Goal: Information Seeking & Learning: Understand process/instructions

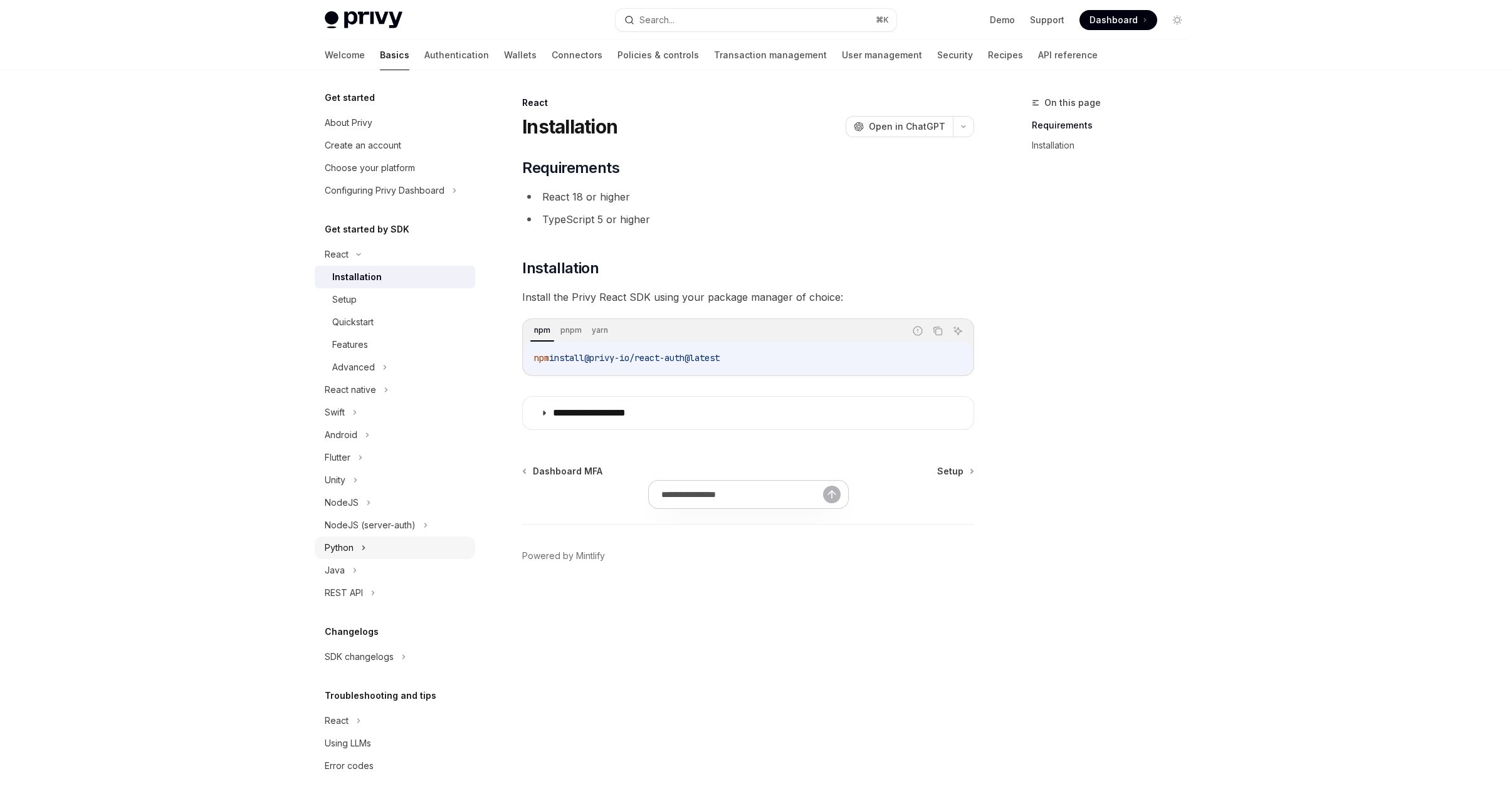
type textarea "*"
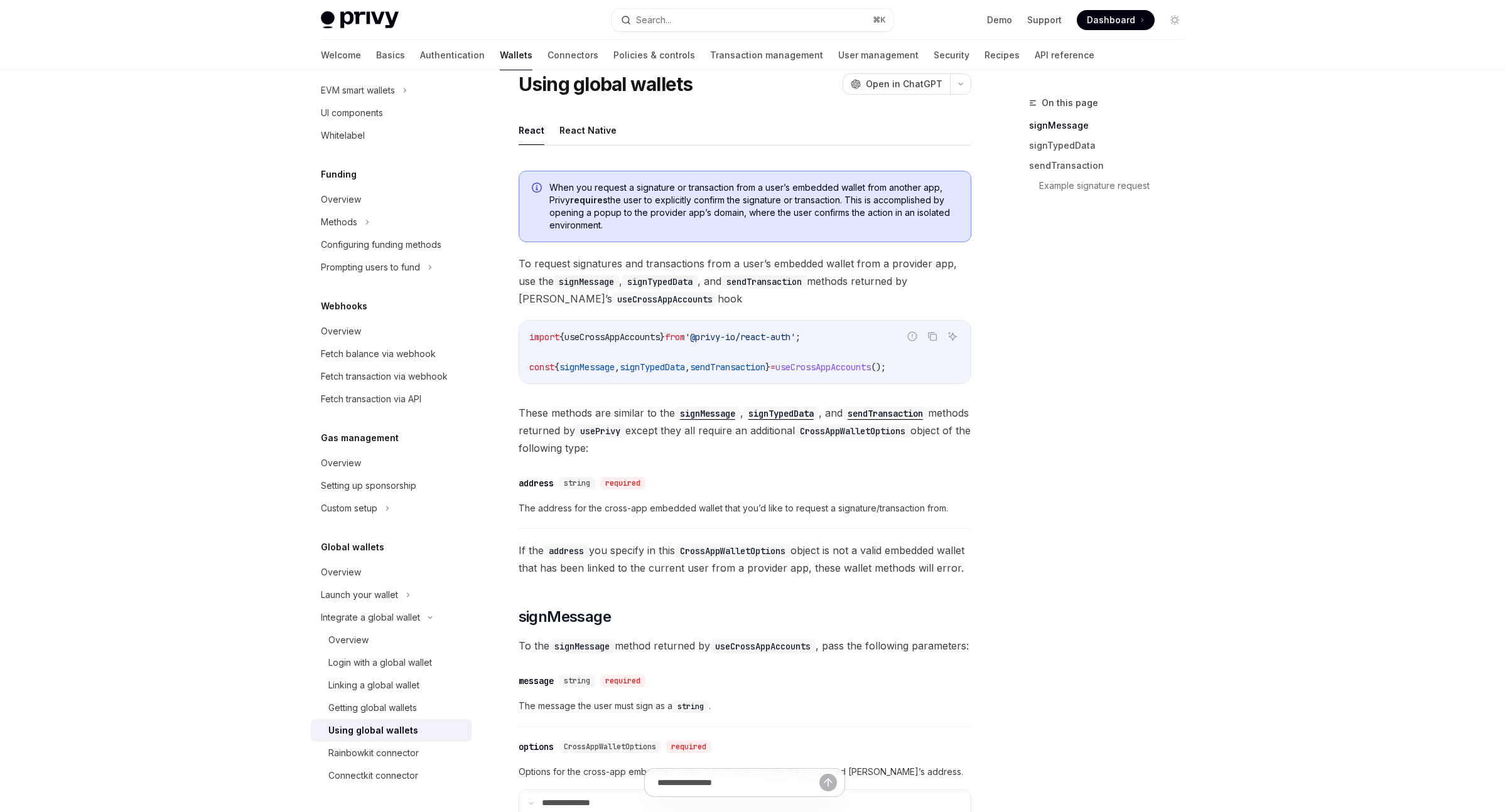
scroll to position [126, 0]
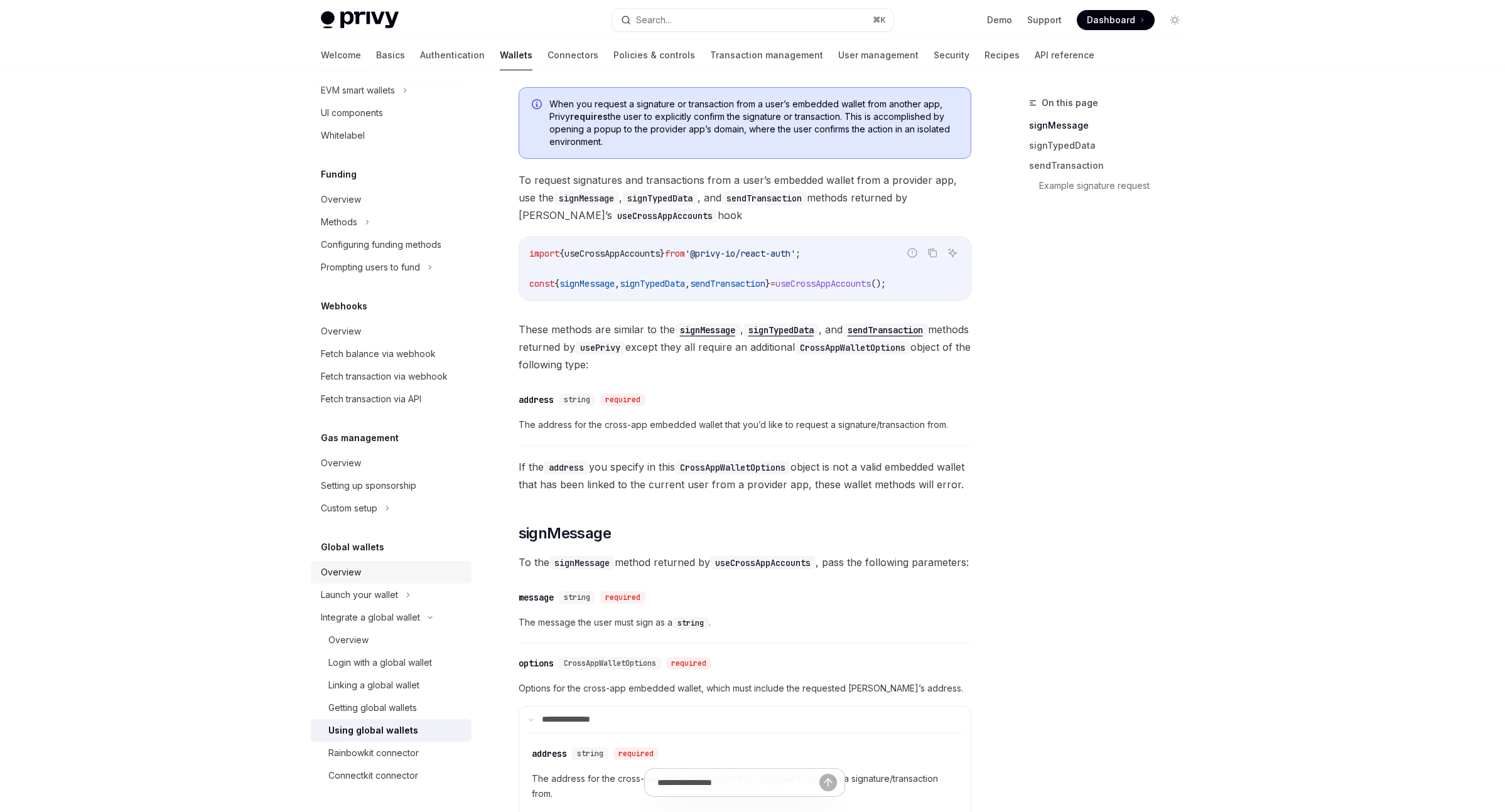
type textarea "*"
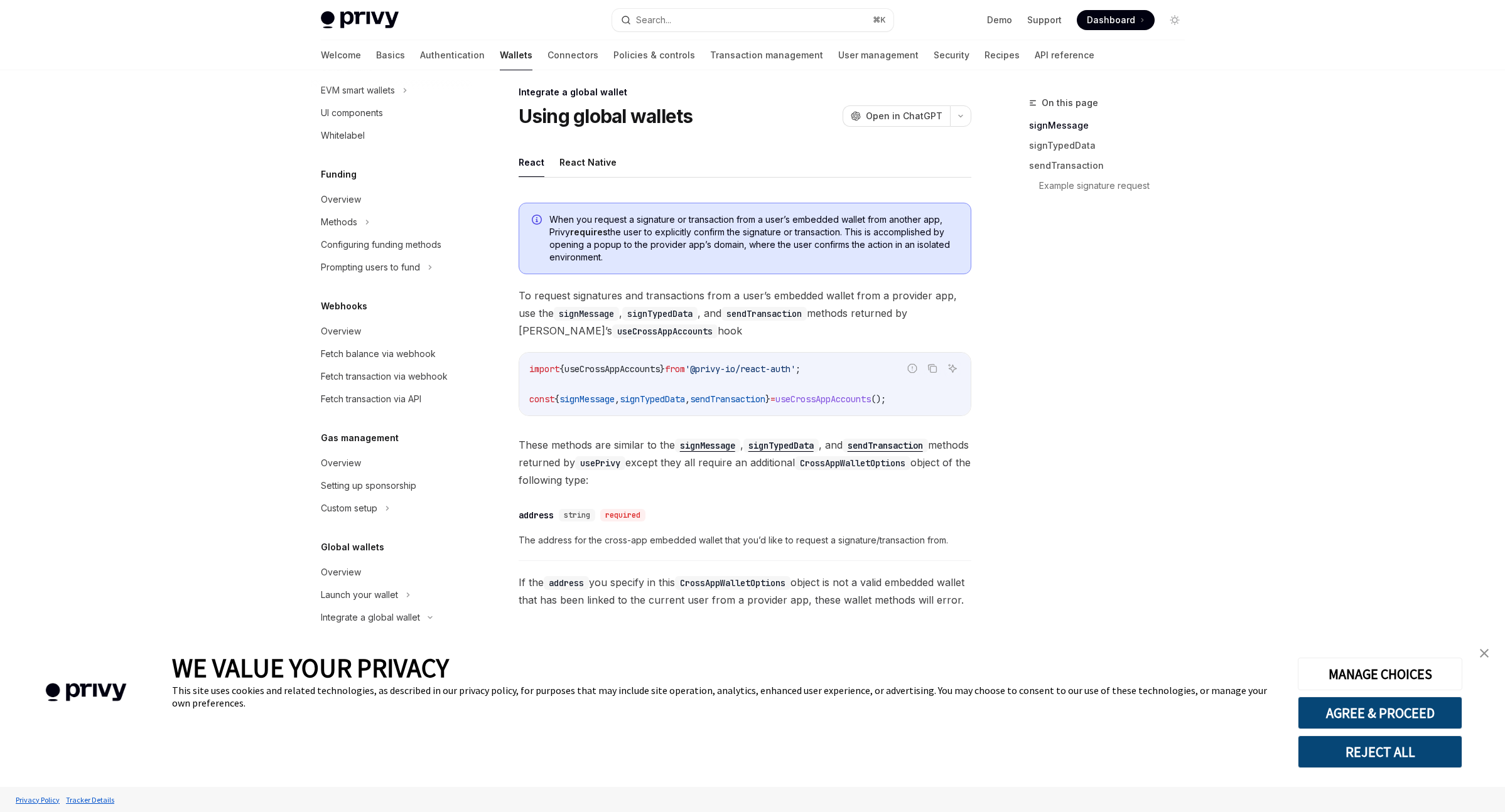
scroll to position [23, 0]
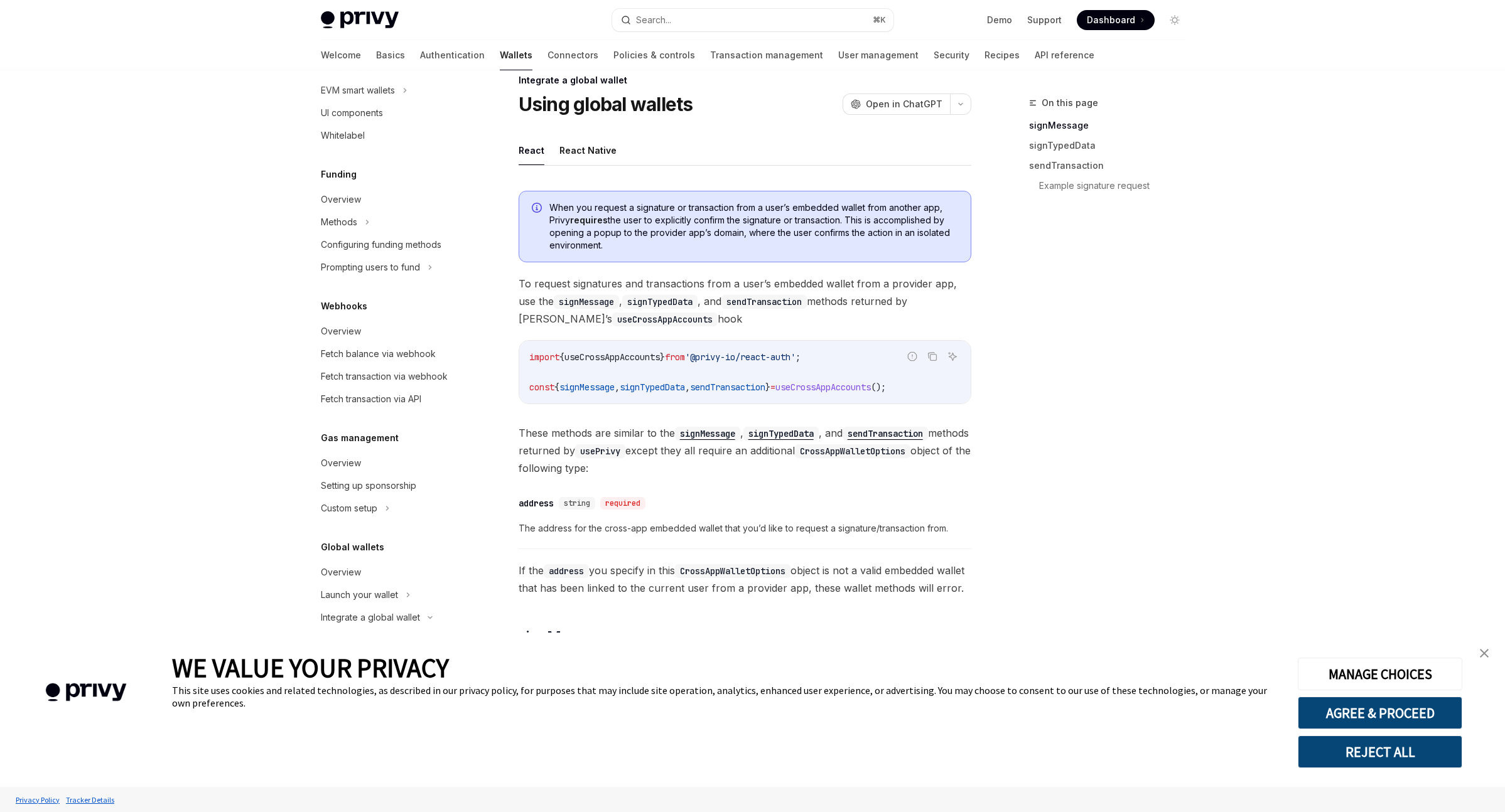
click at [664, 356] on span "}" at bounding box center [662, 357] width 5 height 11
copy code "import { useCrossAppAccounts } from '@privy-io/react-auth' ;"
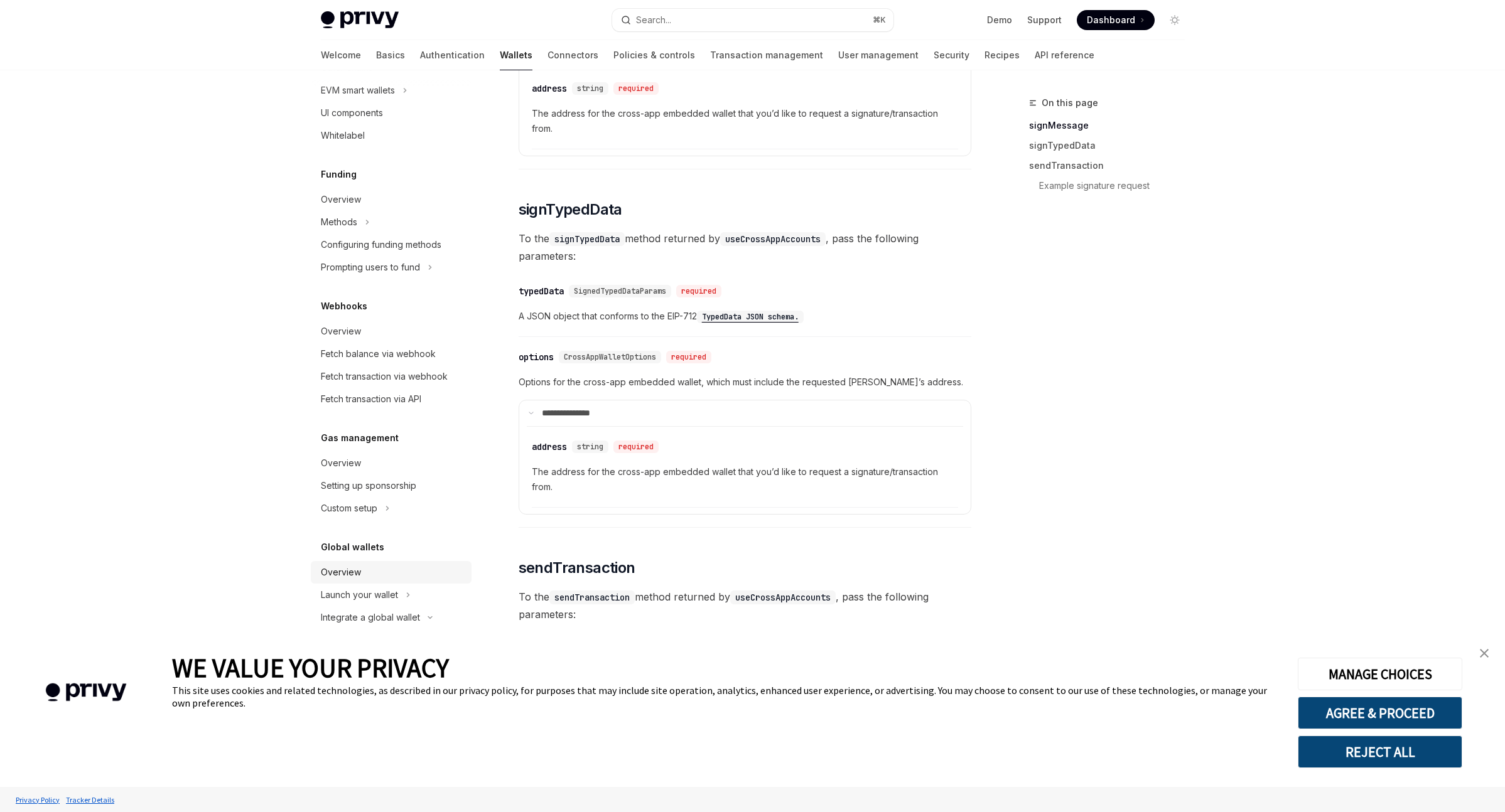
scroll to position [849, 0]
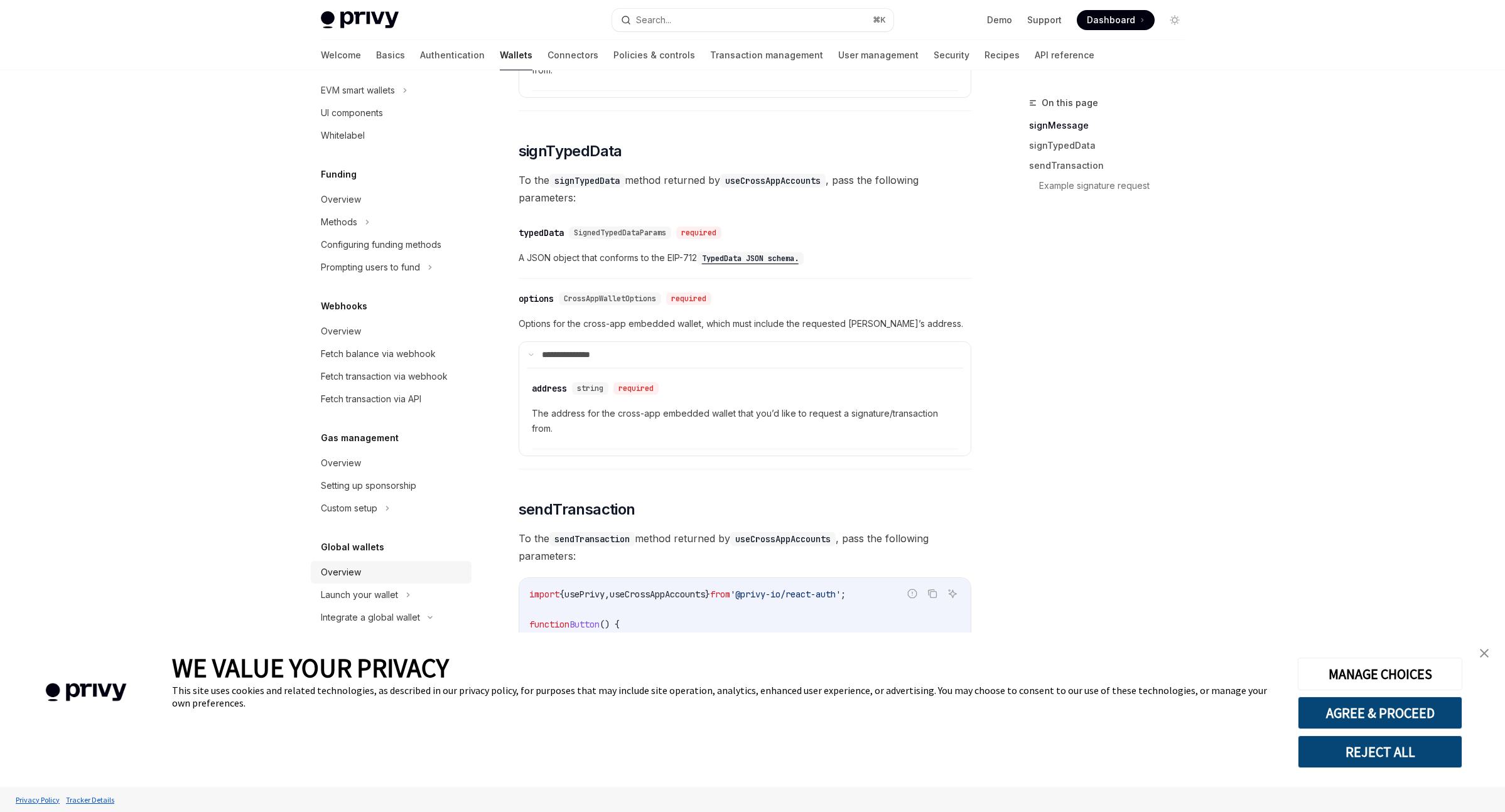
click at [375, 578] on div "Overview" at bounding box center [392, 572] width 143 height 15
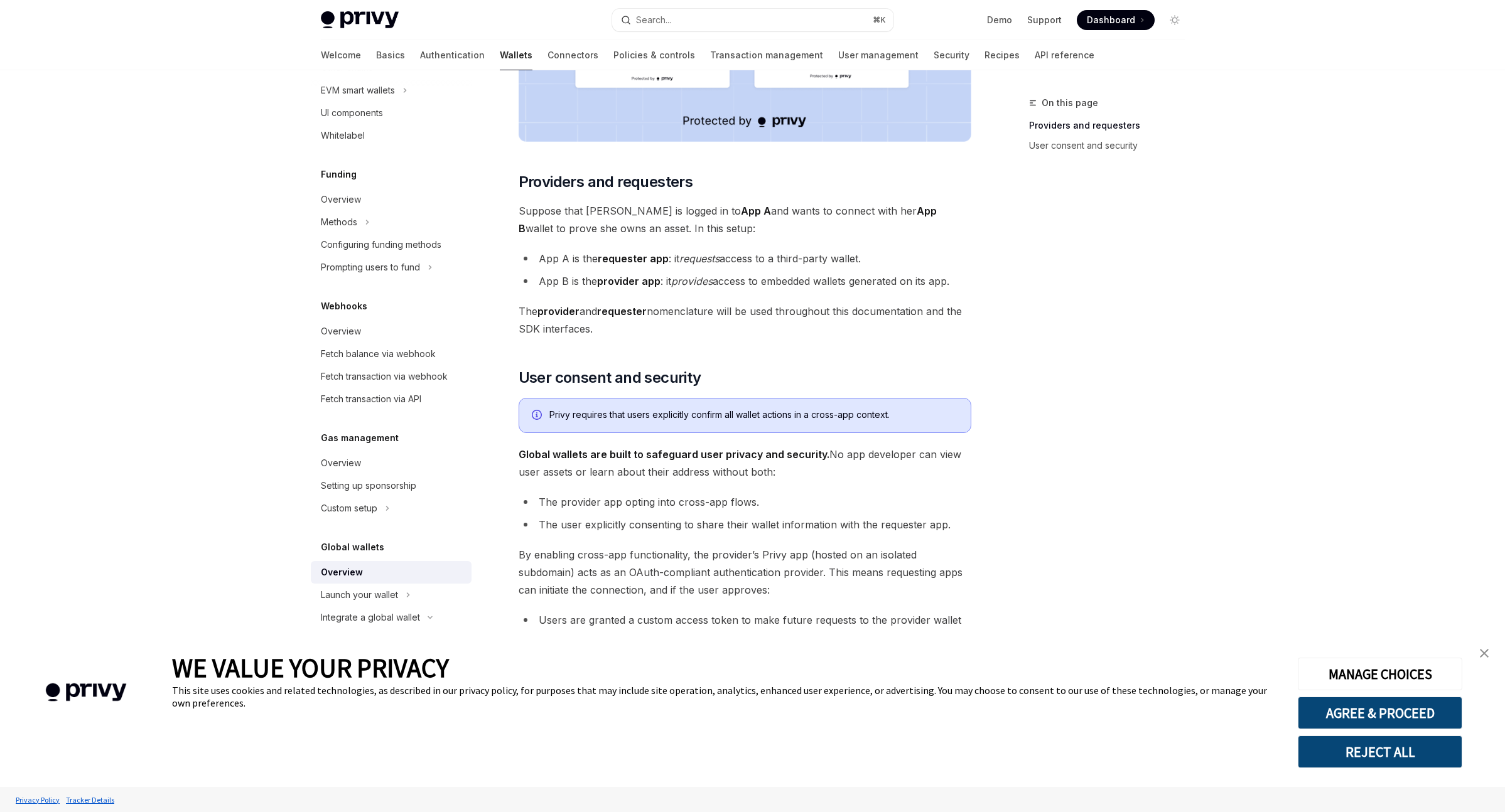
scroll to position [796, 0]
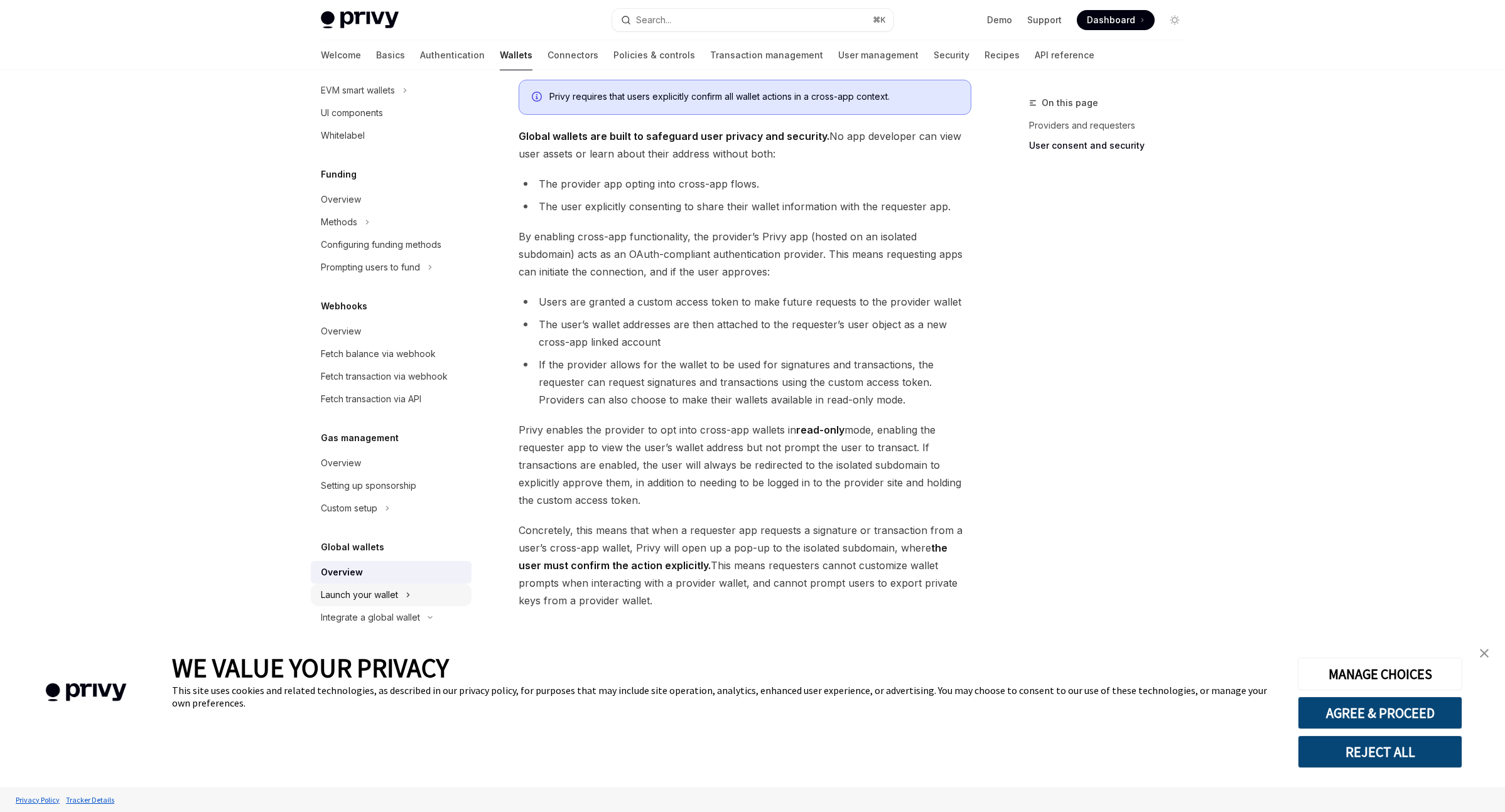
click at [415, 592] on div "Launch your wallet" at bounding box center [391, 595] width 161 height 23
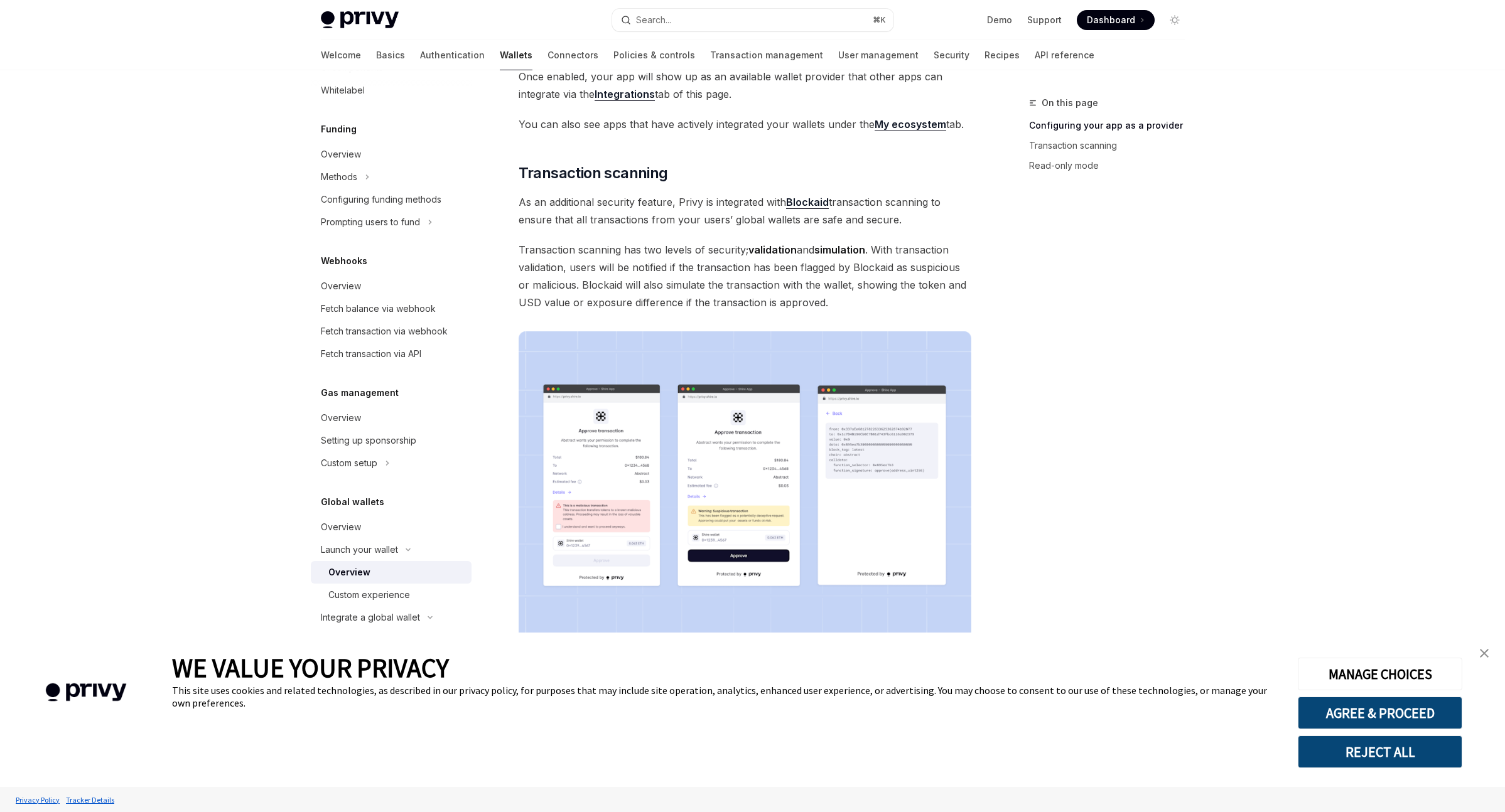
scroll to position [808, 0]
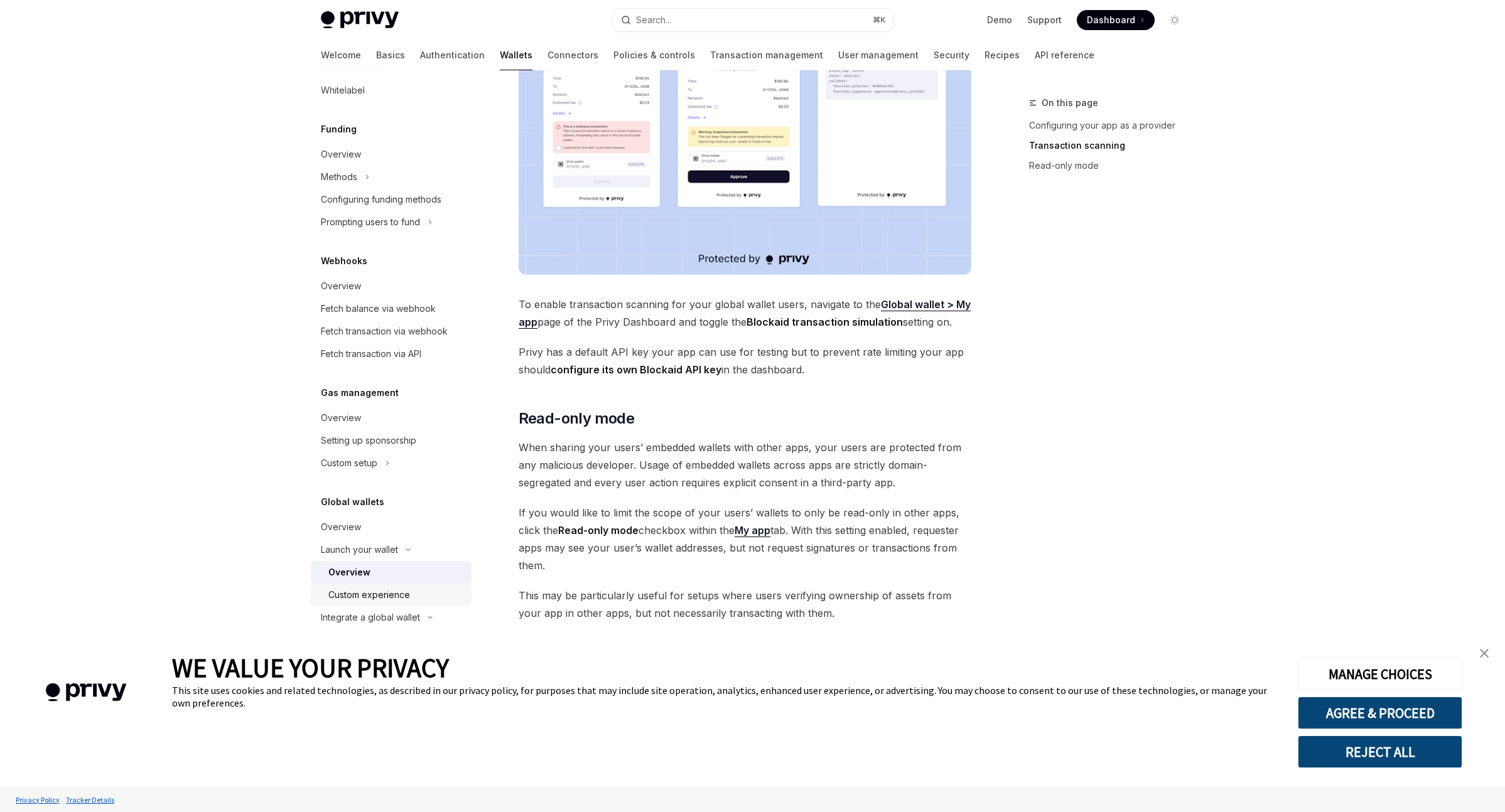
click at [400, 598] on div "Custom experience" at bounding box center [369, 594] width 81 height 15
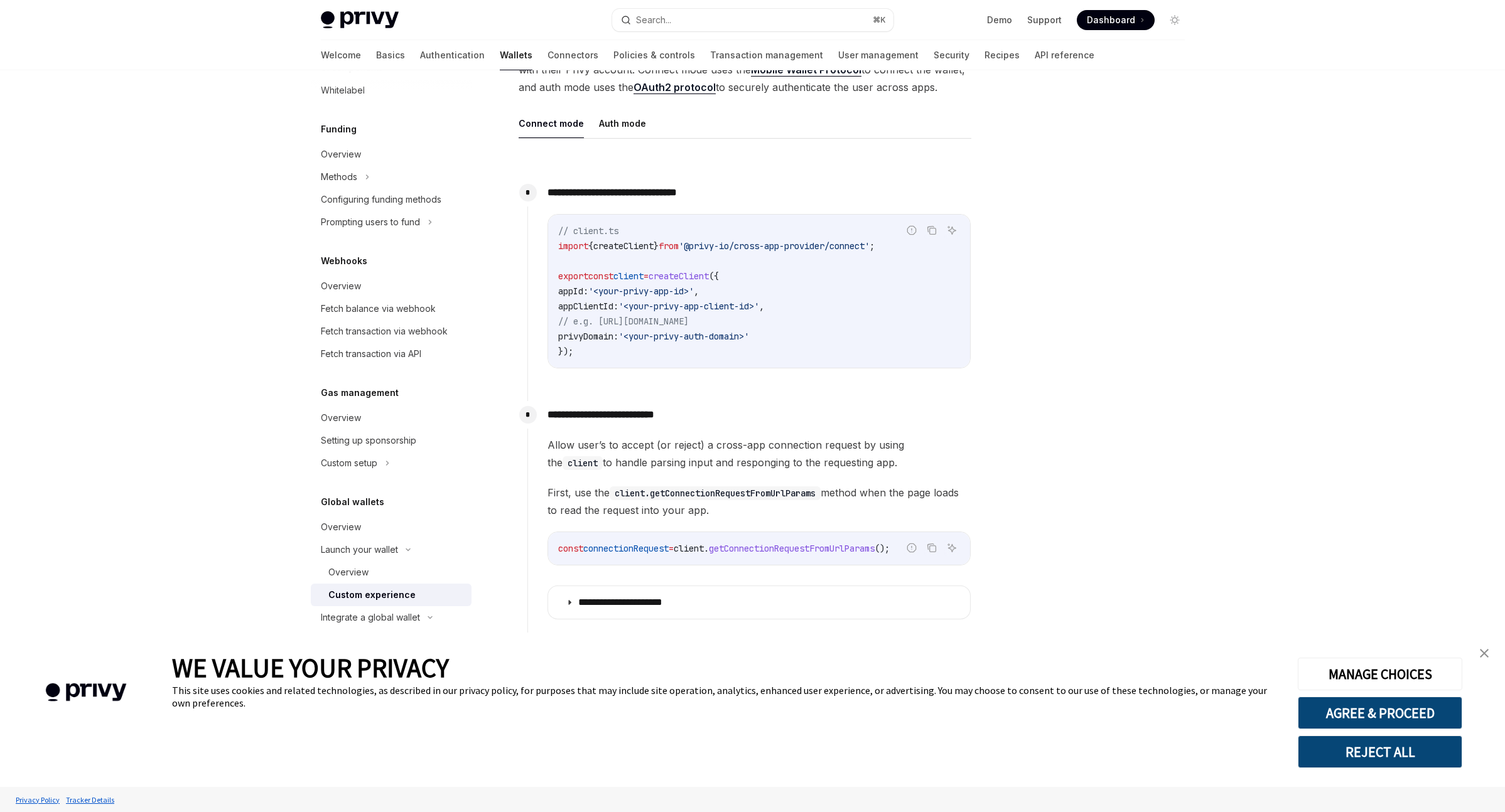
scroll to position [406, 0]
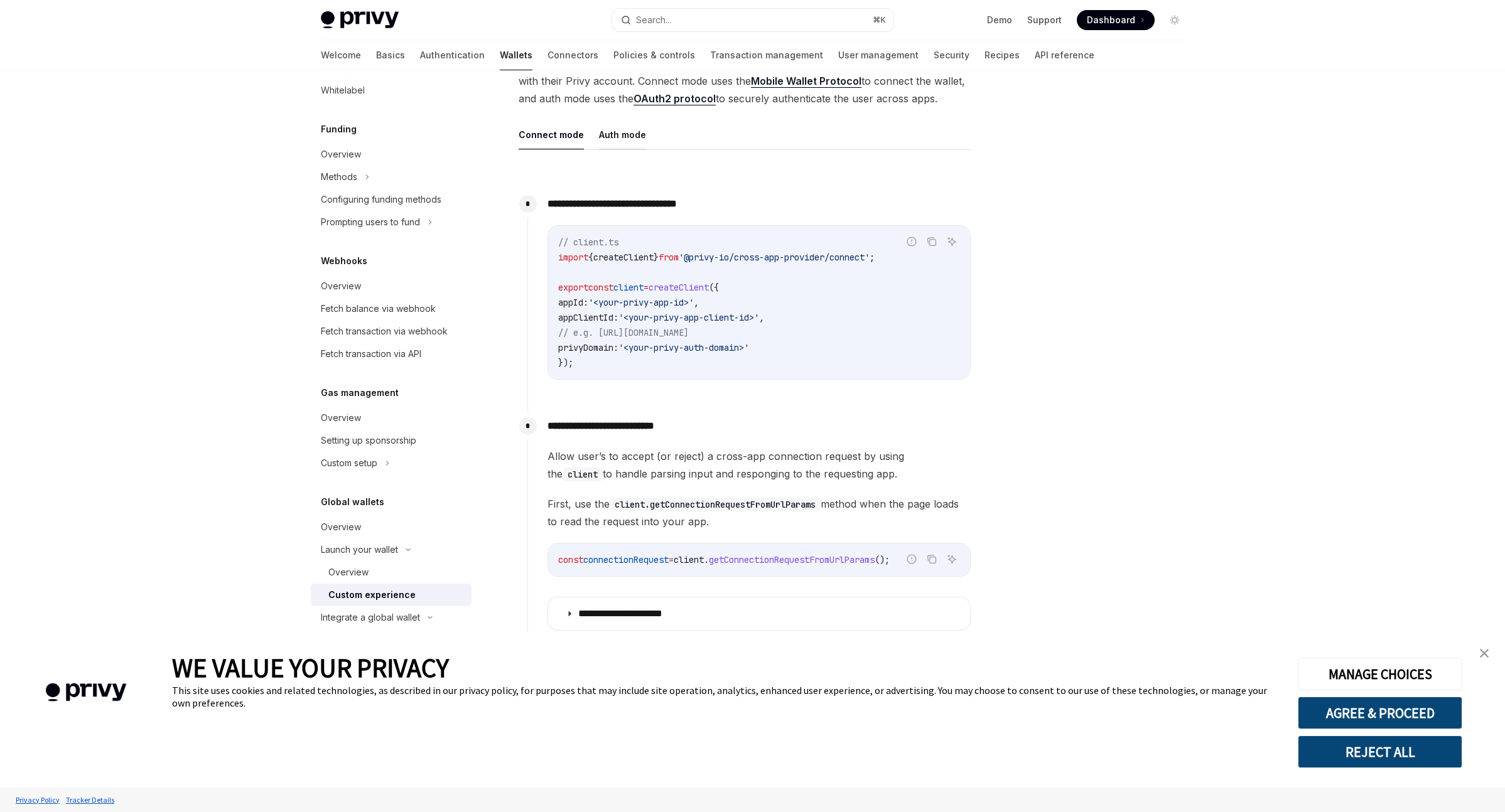
click at [612, 132] on button "Auth mode" at bounding box center [622, 135] width 47 height 29
click at [554, 138] on button "Connect mode" at bounding box center [551, 135] width 65 height 29
click at [610, 134] on button "Auth mode" at bounding box center [622, 135] width 47 height 29
click at [550, 138] on button "Connect mode" at bounding box center [551, 135] width 65 height 29
click at [607, 136] on button "Auth mode" at bounding box center [622, 135] width 47 height 29
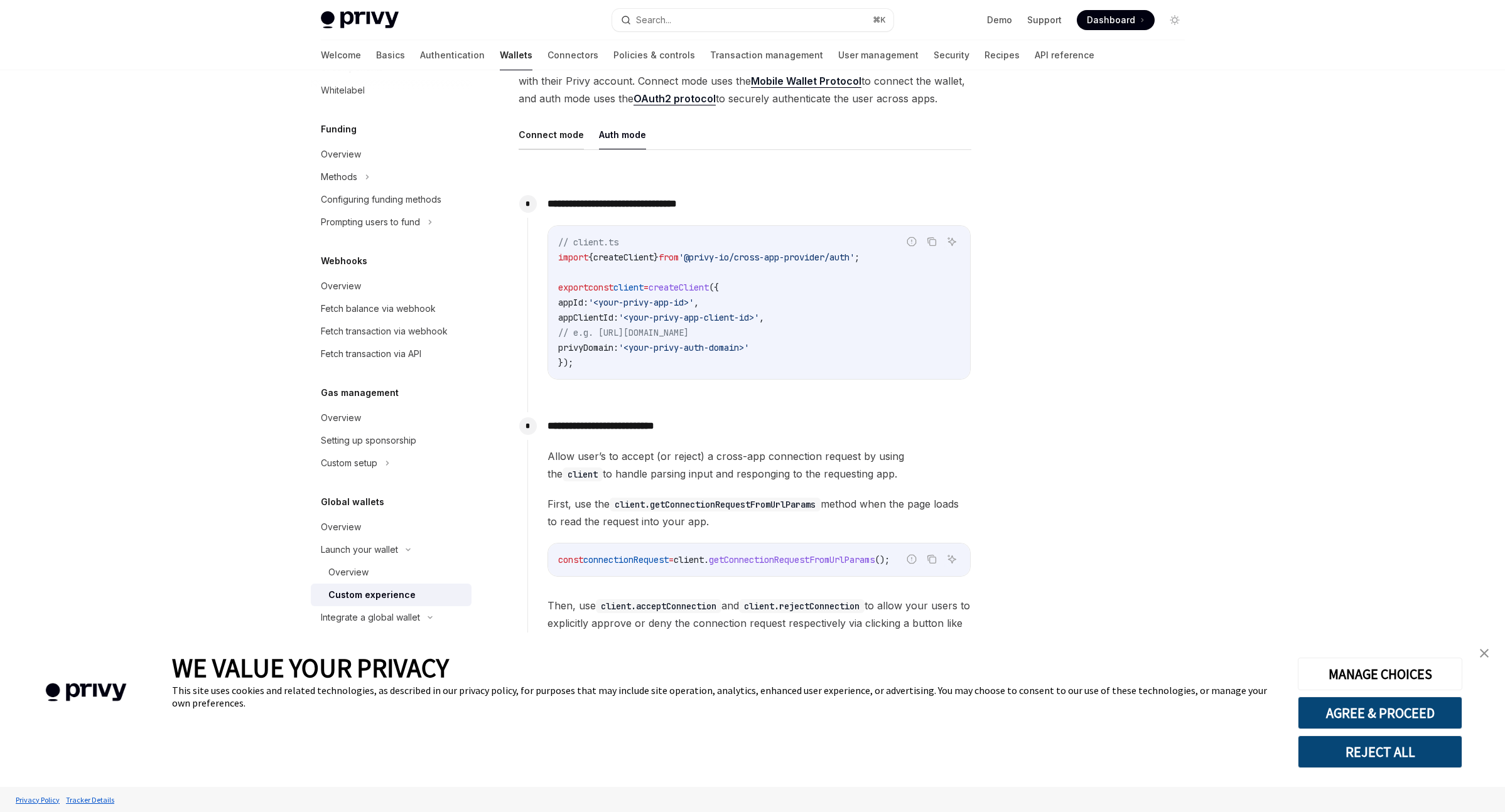
click at [548, 136] on button "Connect mode" at bounding box center [551, 135] width 65 height 29
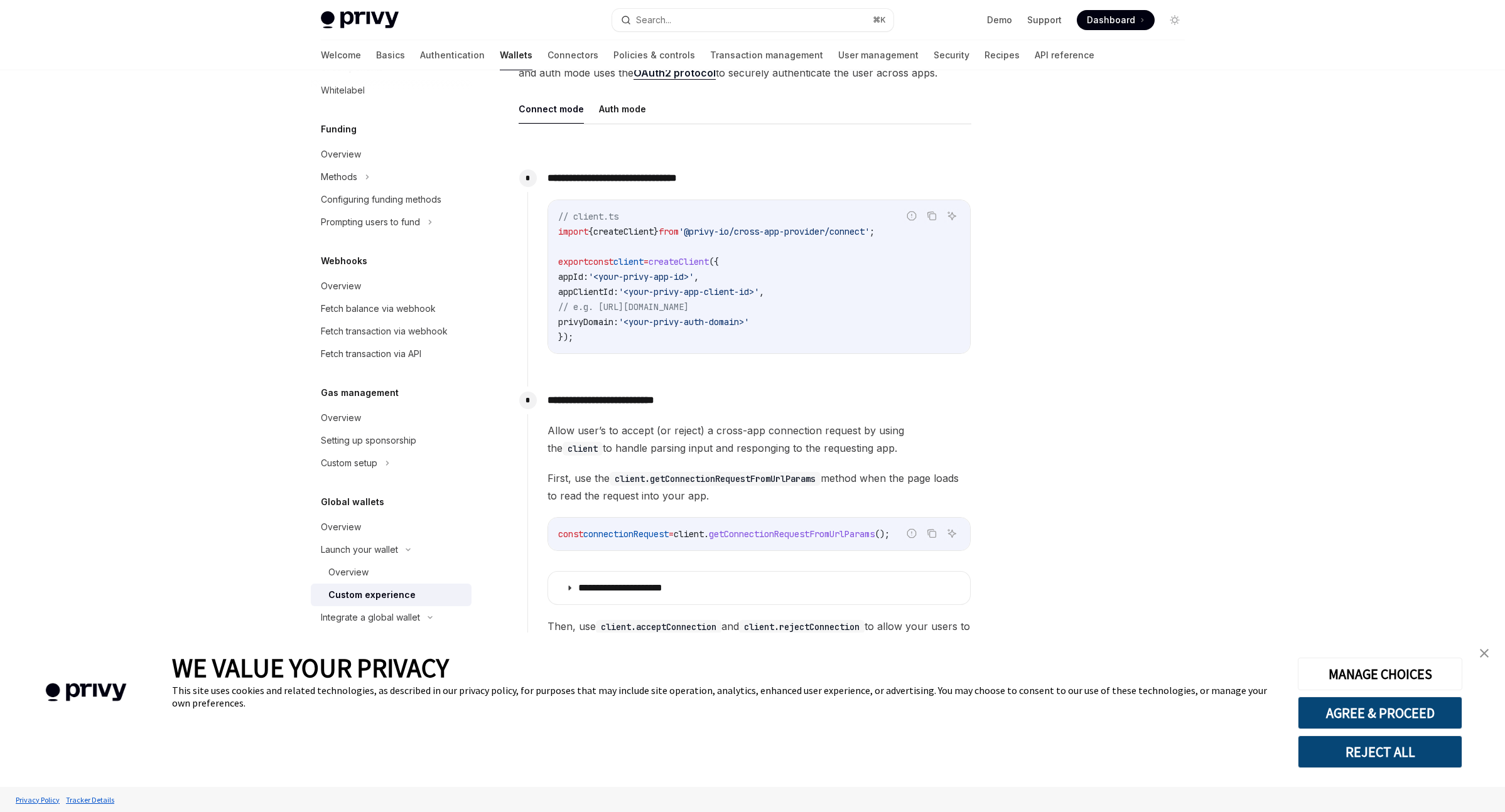
scroll to position [445, 0]
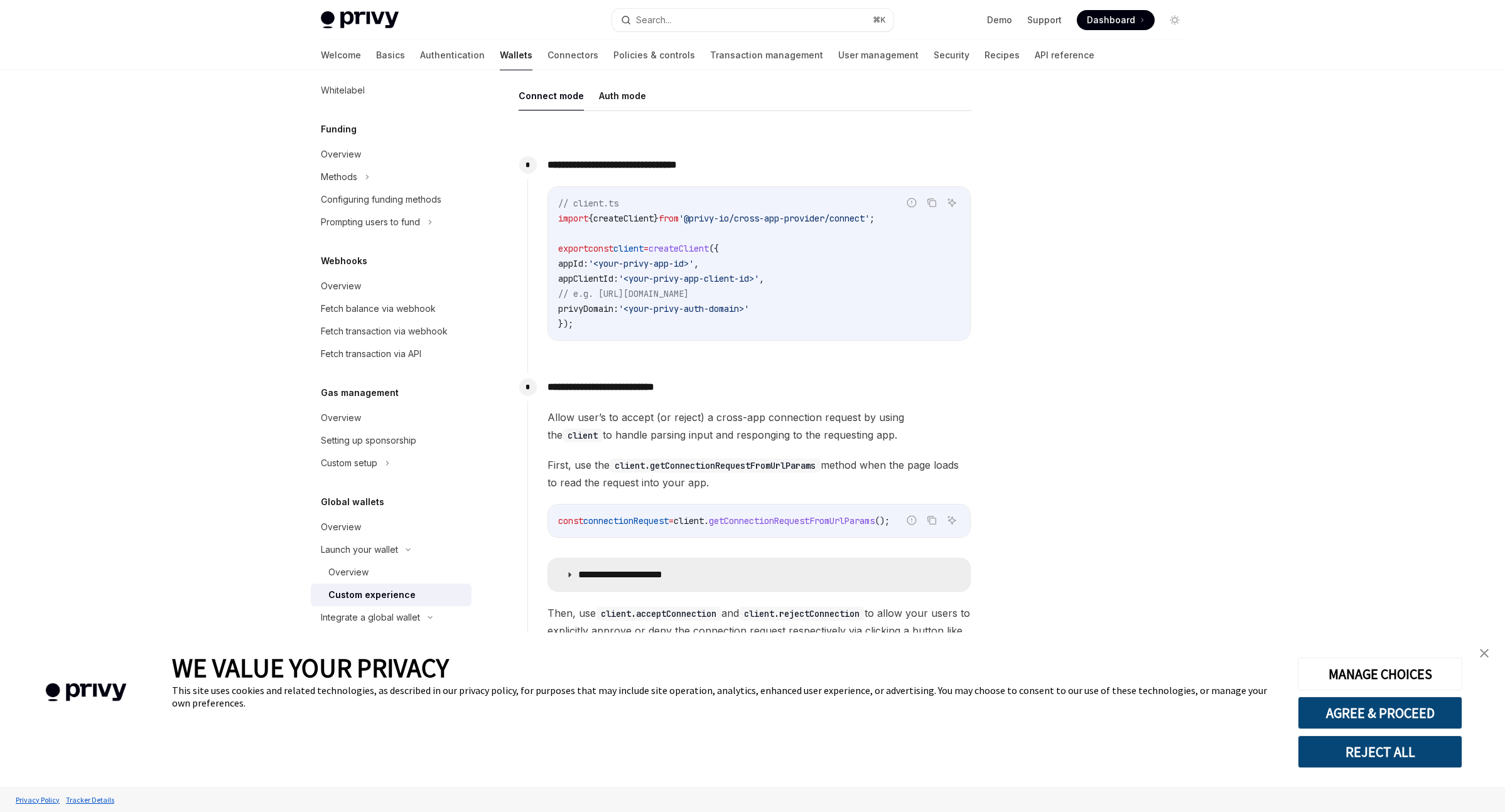
click at [578, 576] on p "**********" at bounding box center [635, 574] width 115 height 12
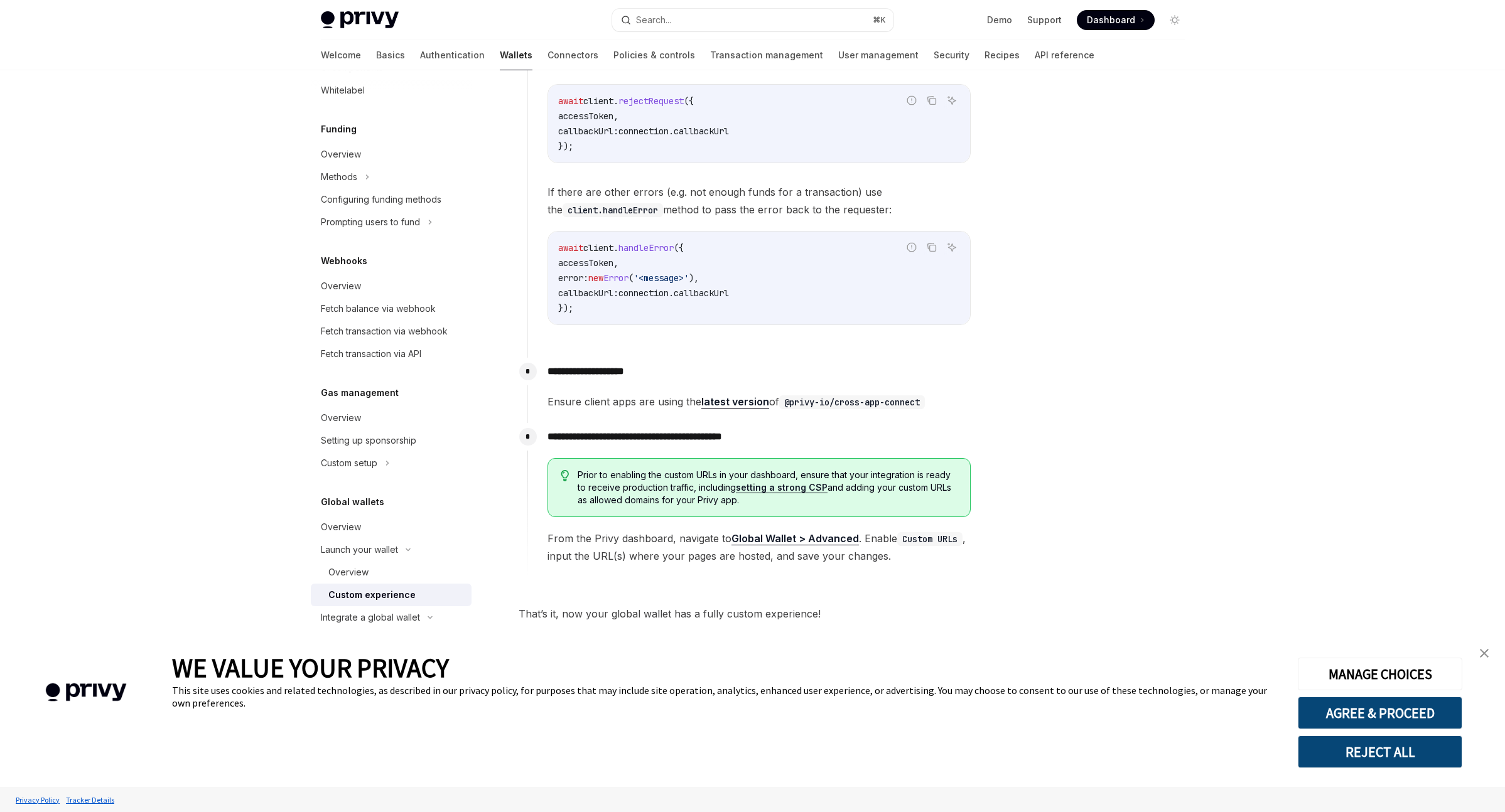
scroll to position [2108, 0]
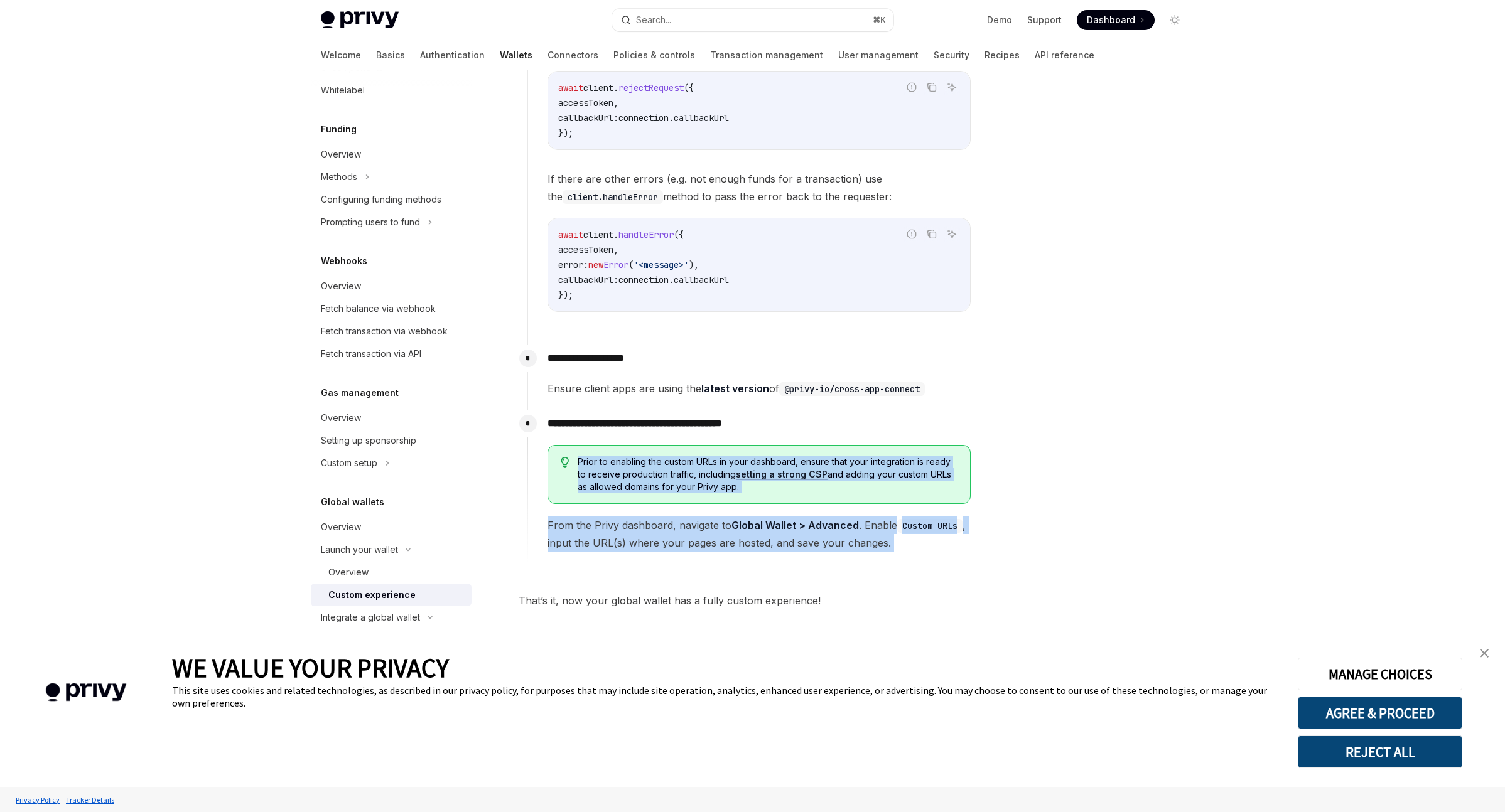
drag, startPoint x: 905, startPoint y: 577, endPoint x: 930, endPoint y: 455, distance: 124.5
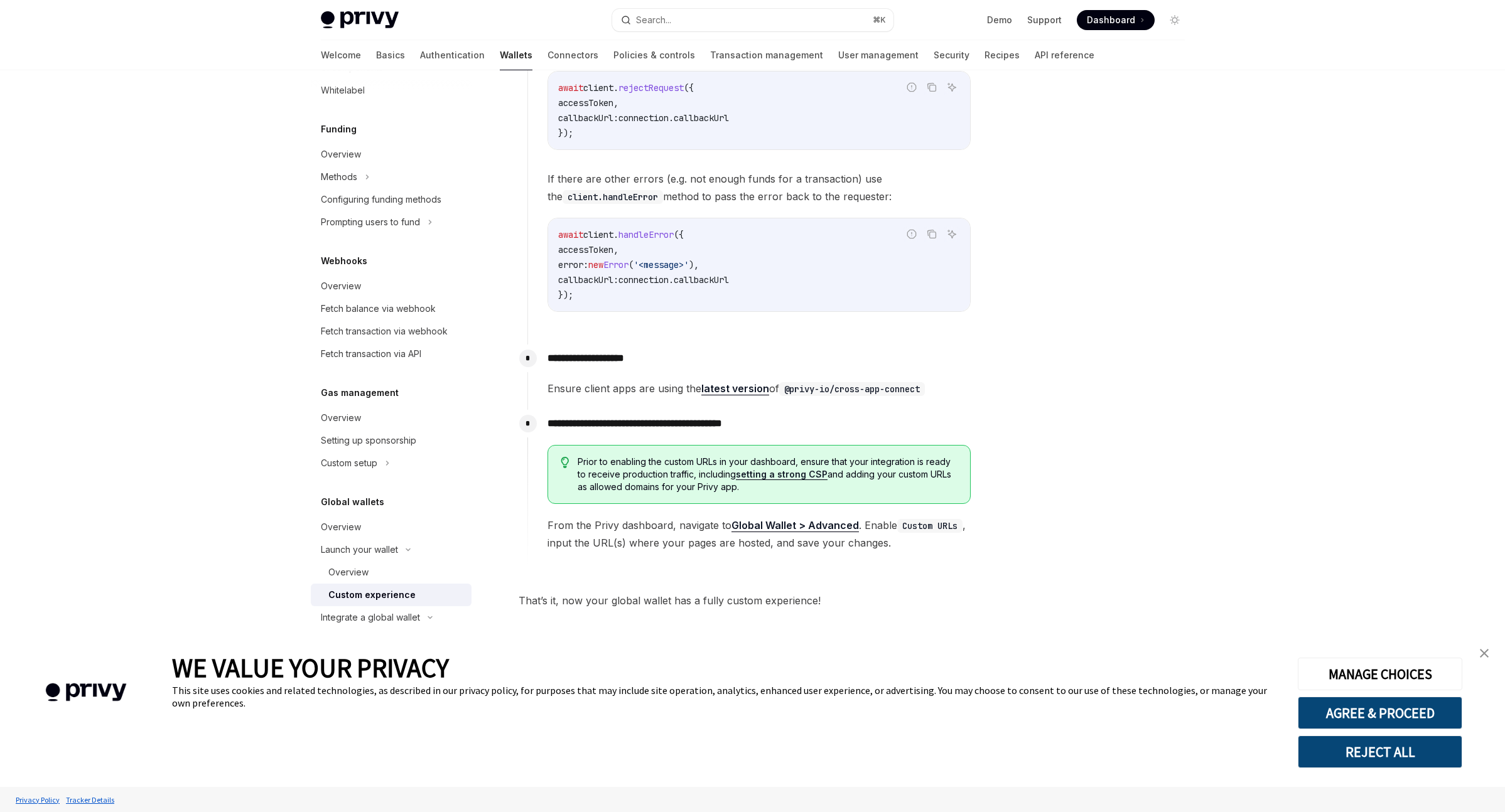
drag, startPoint x: 878, startPoint y: 617, endPoint x: 883, endPoint y: 607, distance: 11.2
click at [883, 607] on span "That’s it, now your global wallet has a fully custom experience!" at bounding box center [744, 601] width 452 height 18
drag, startPoint x: 877, startPoint y: 620, endPoint x: 873, endPoint y: 603, distance: 17.5
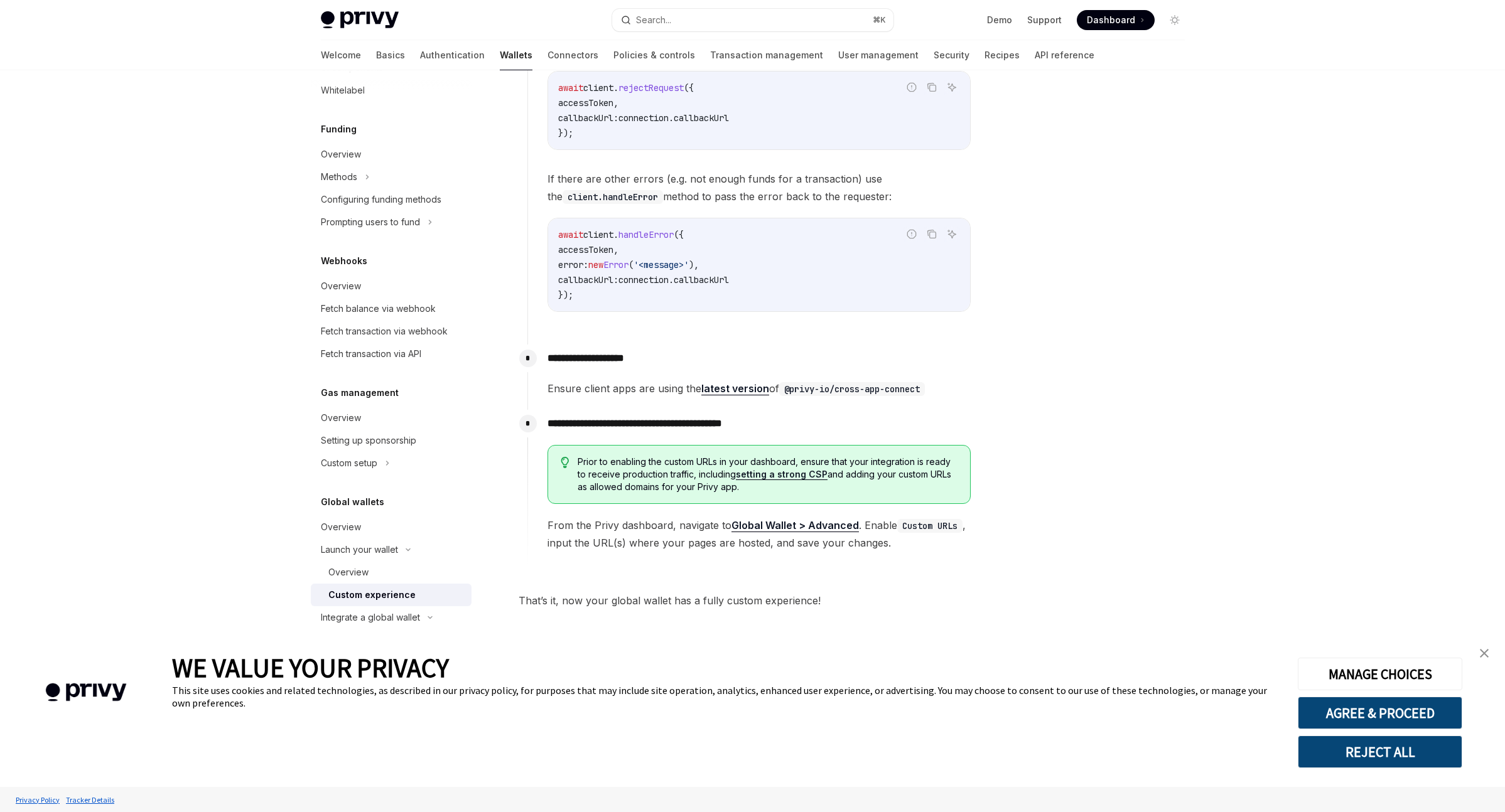
click at [873, 603] on span "That’s it, now your global wallet has a fully custom experience!" at bounding box center [744, 601] width 452 height 18
drag, startPoint x: 869, startPoint y: 588, endPoint x: 863, endPoint y: 568, distance: 20.9
drag, startPoint x: 866, startPoint y: 609, endPoint x: 858, endPoint y: 488, distance: 121.3
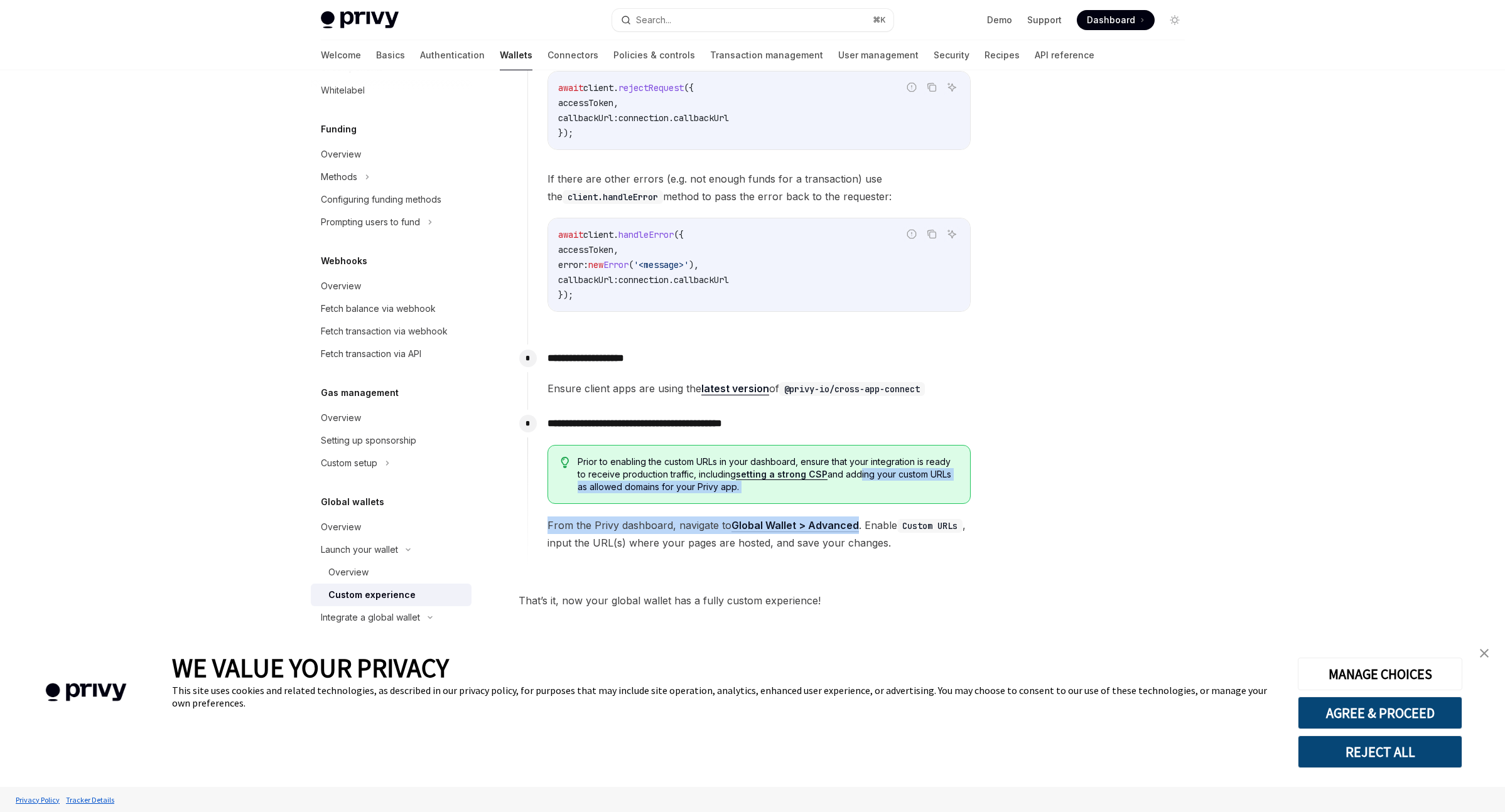
drag, startPoint x: 858, startPoint y: 480, endPoint x: 847, endPoint y: 571, distance: 91.7
click at [845, 600] on span "That’s it, now your global wallet has a fully custom experience!" at bounding box center [744, 601] width 452 height 18
click at [404, 624] on div "Integrate a global wallet" at bounding box center [370, 617] width 99 height 15
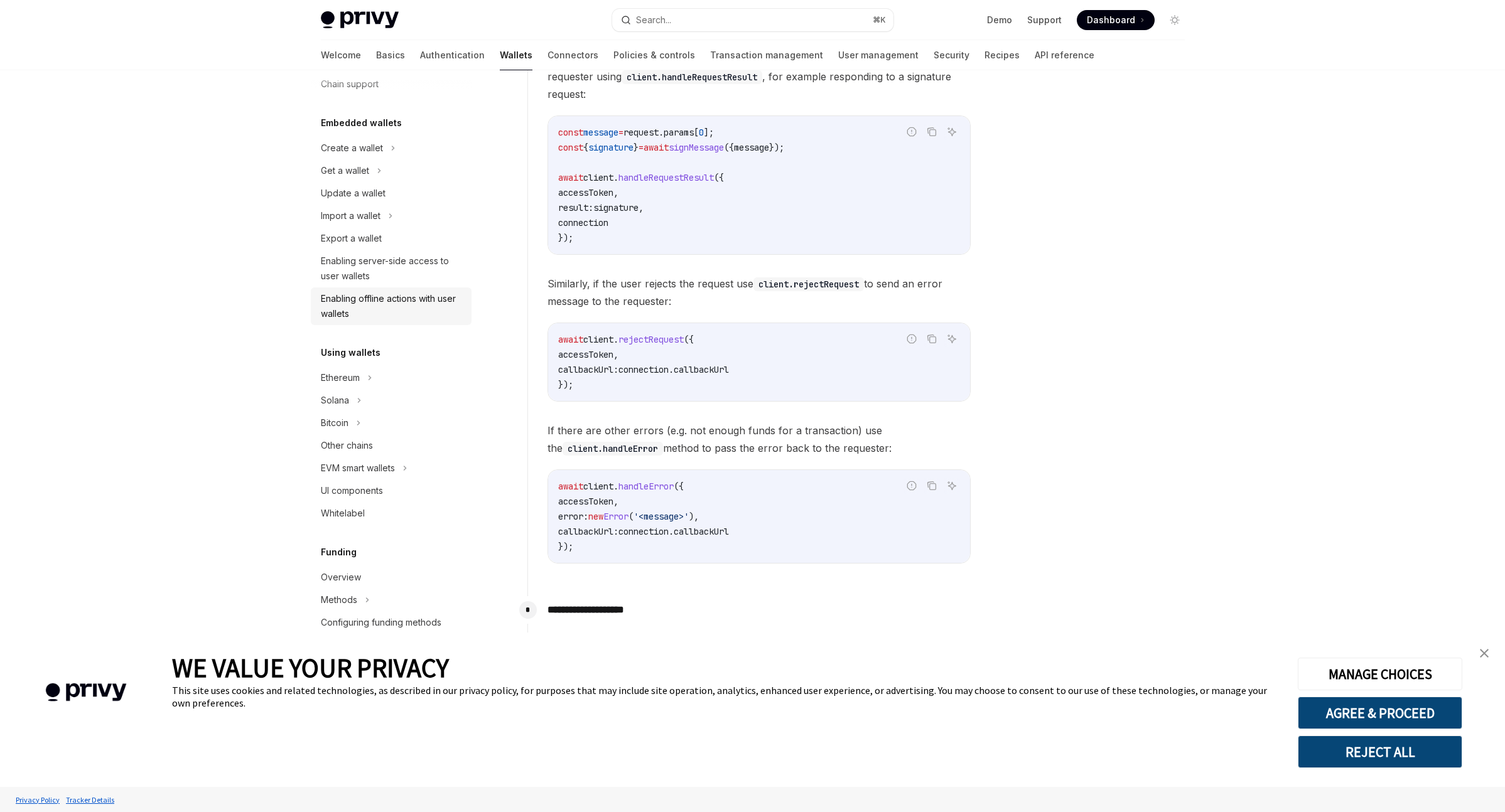
scroll to position [0, 0]
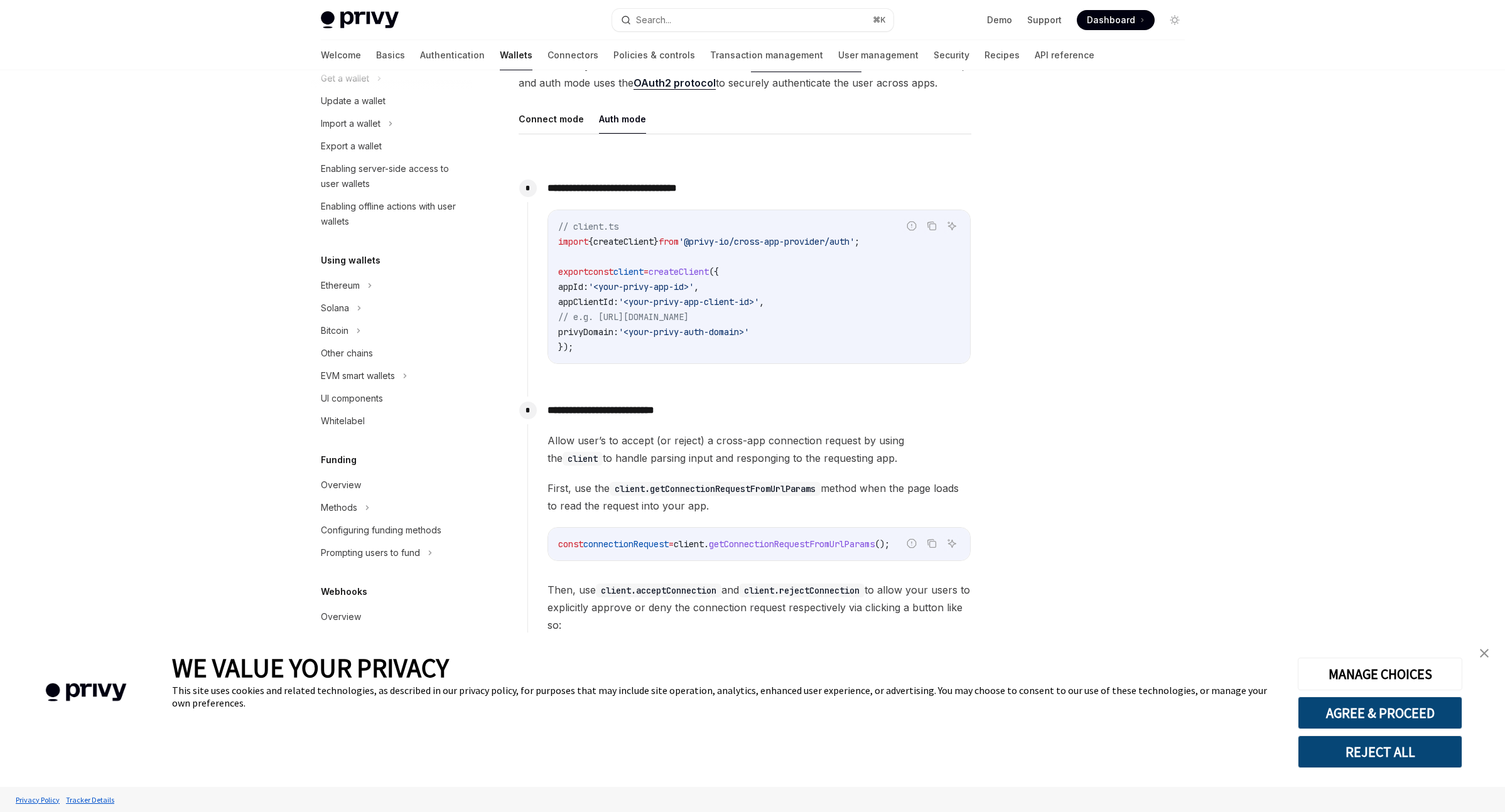
scroll to position [244, 0]
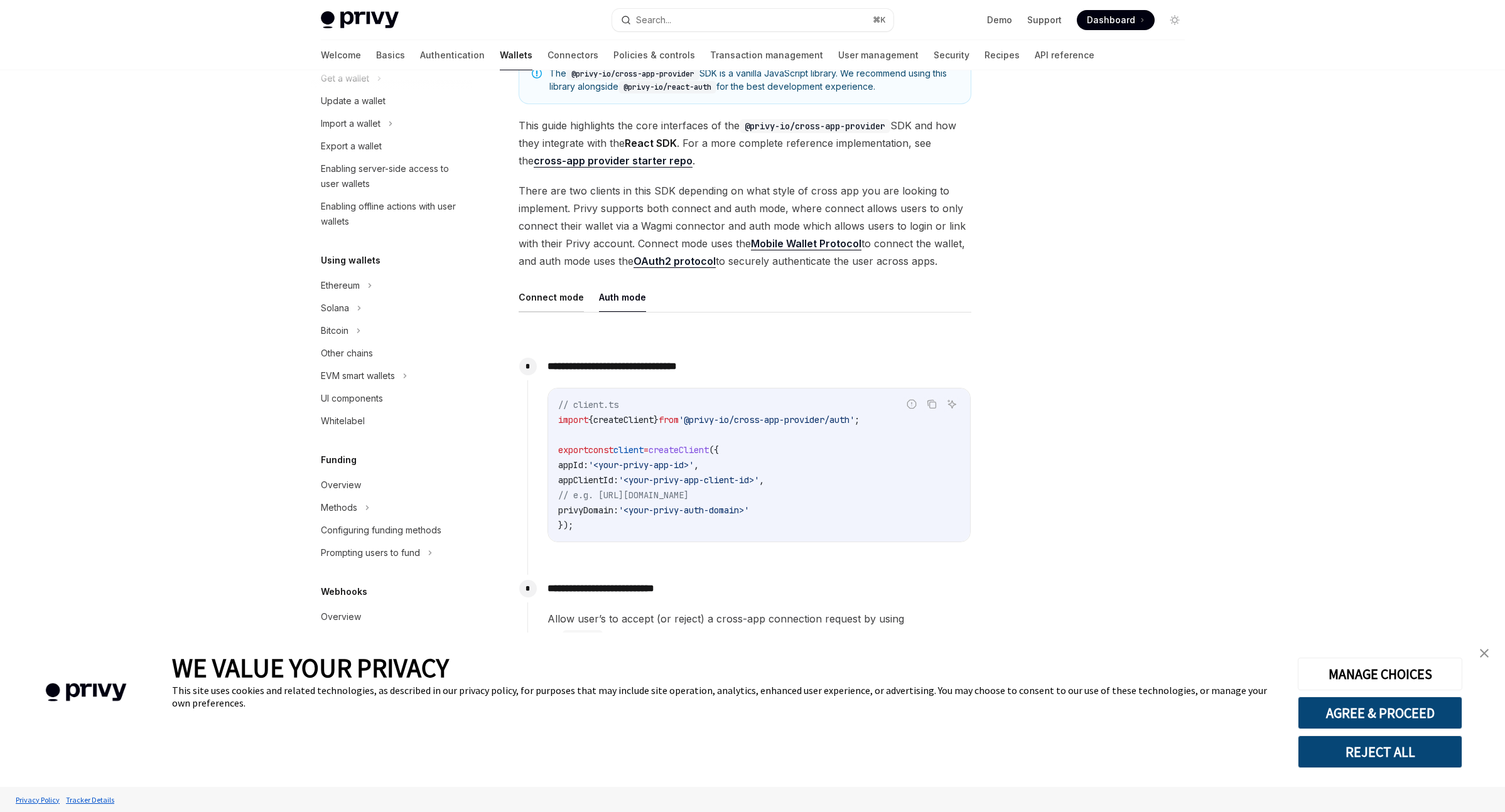
click at [540, 294] on button "Connect mode" at bounding box center [551, 297] width 65 height 29
click at [625, 294] on button "Auth mode" at bounding box center [622, 297] width 47 height 29
click at [617, 304] on button "Auth mode" at bounding box center [622, 297] width 47 height 29
click at [538, 304] on button "Connect mode" at bounding box center [551, 297] width 65 height 29
click at [608, 301] on button "Auth mode" at bounding box center [622, 297] width 47 height 29
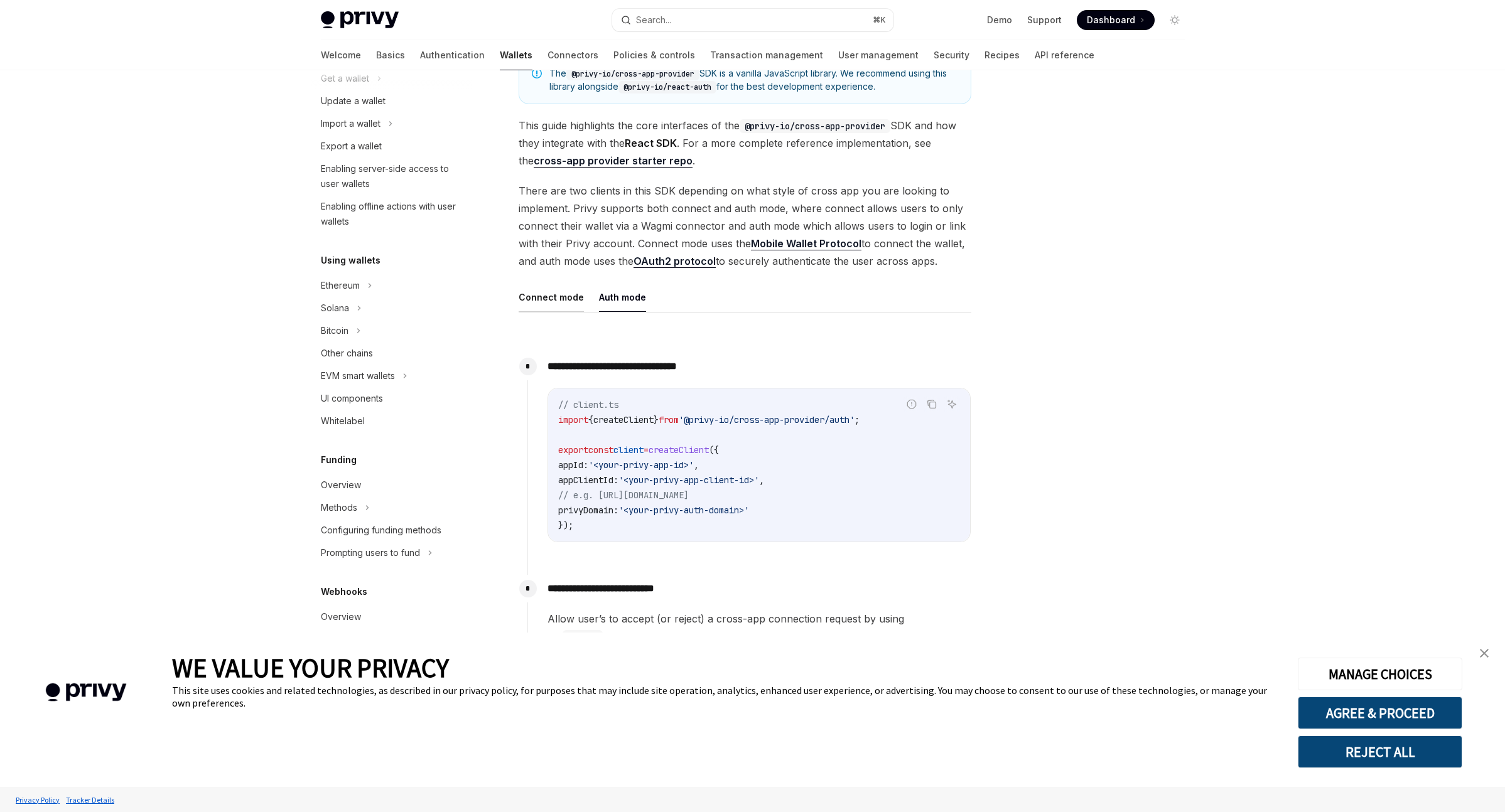
click at [546, 303] on button "Connect mode" at bounding box center [551, 297] width 65 height 29
click at [635, 303] on button "Auth mode" at bounding box center [622, 297] width 47 height 29
click at [548, 304] on button "Connect mode" at bounding box center [551, 297] width 65 height 29
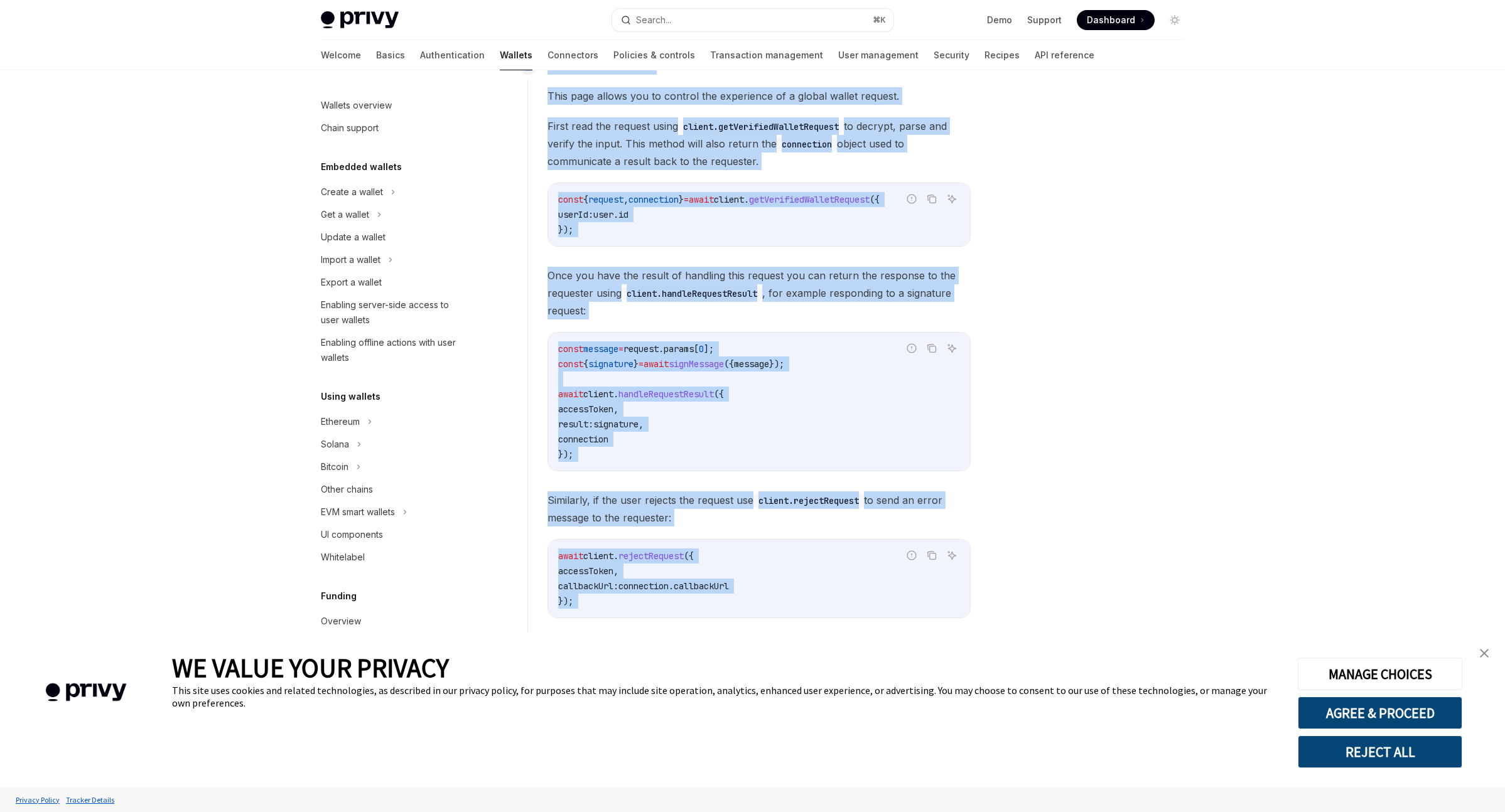
scroll to position [1982, 0]
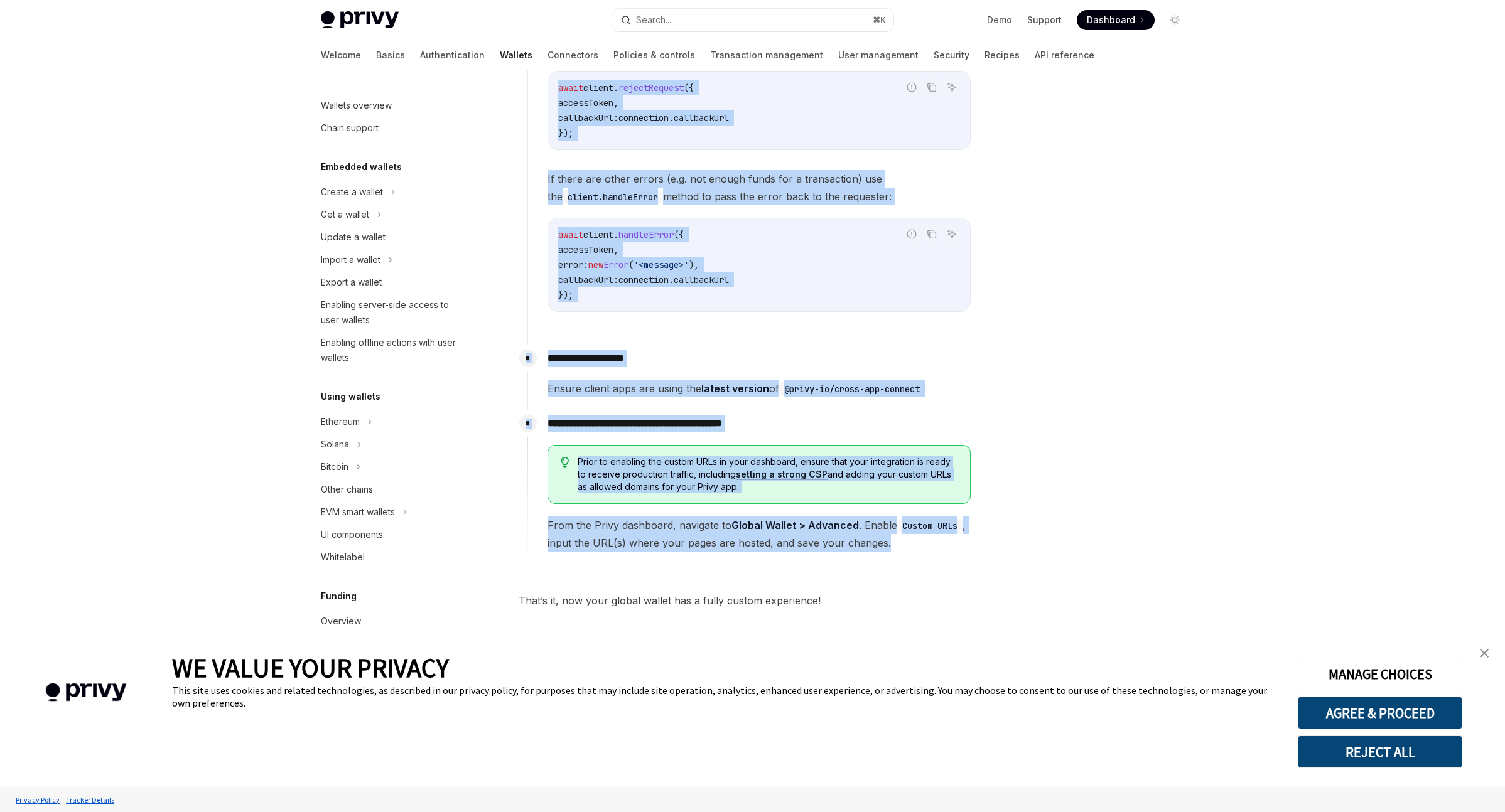
drag, startPoint x: 504, startPoint y: 120, endPoint x: 904, endPoint y: 545, distance: 583.6
copy div "Custom experience OpenAI Open in ChatGPT OpenAI Open in ChatGPT This is an adva…"
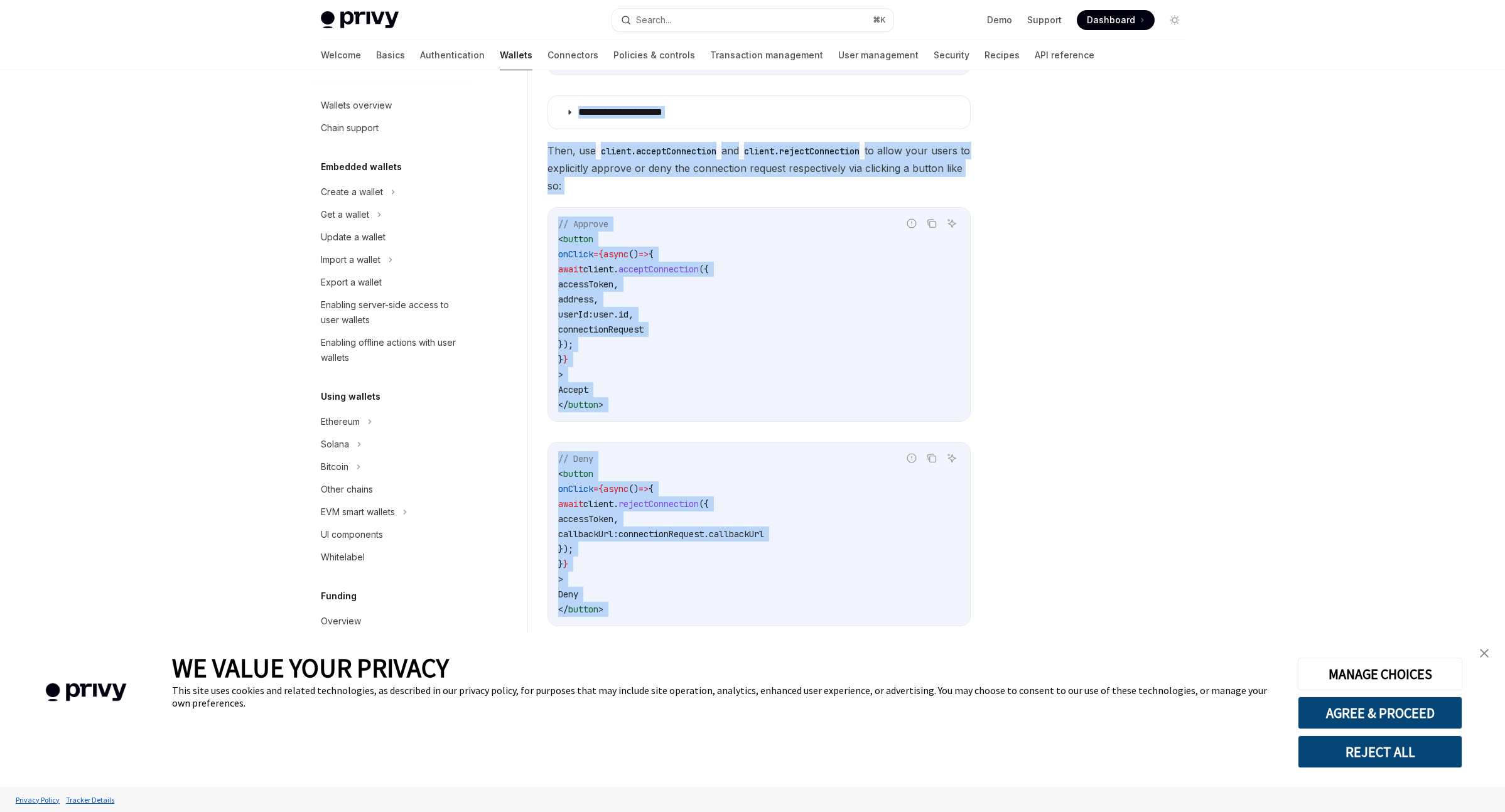
scroll to position [0, 0]
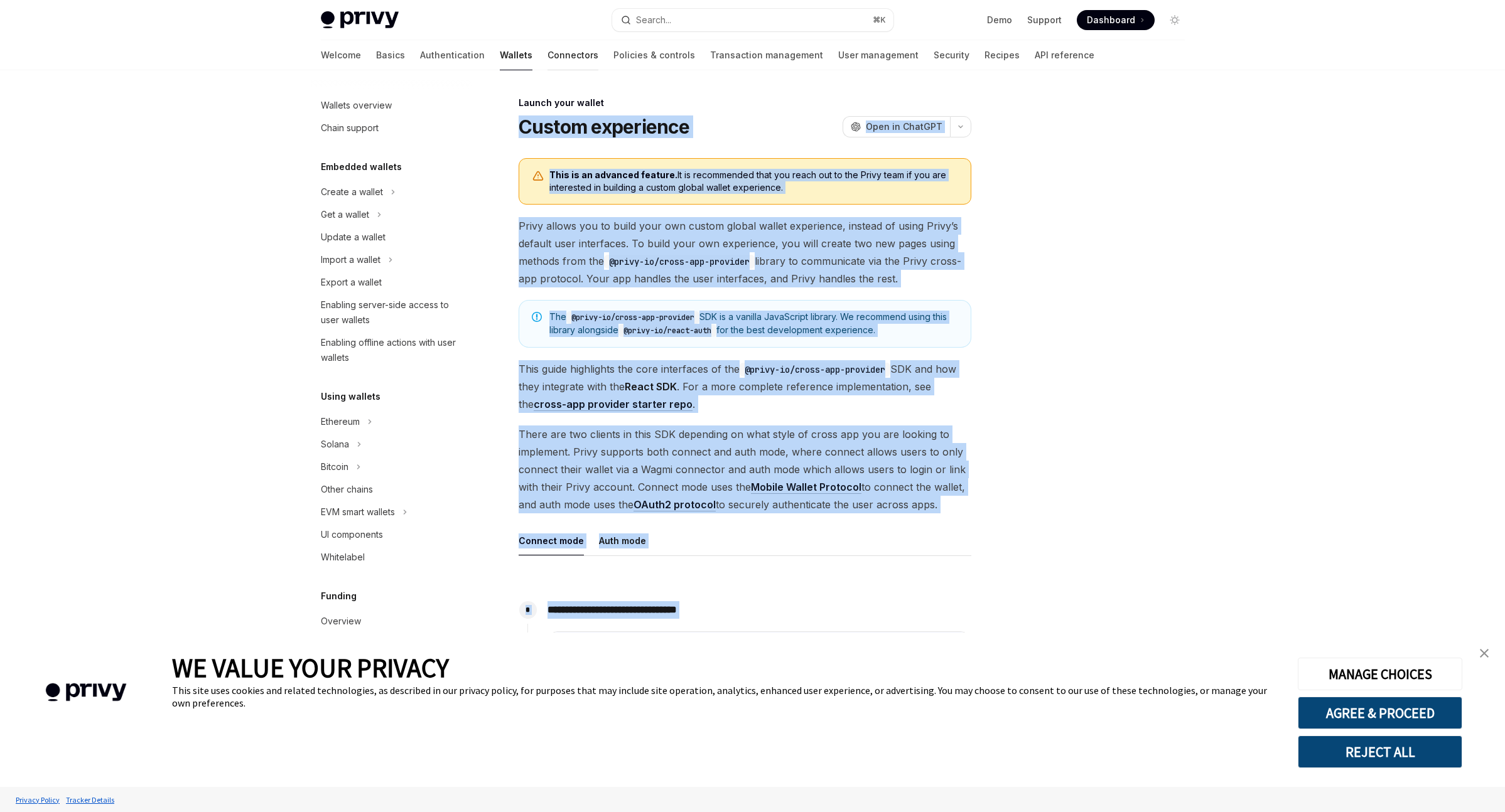
click at [547, 60] on link "Connectors" at bounding box center [573, 54] width 51 height 30
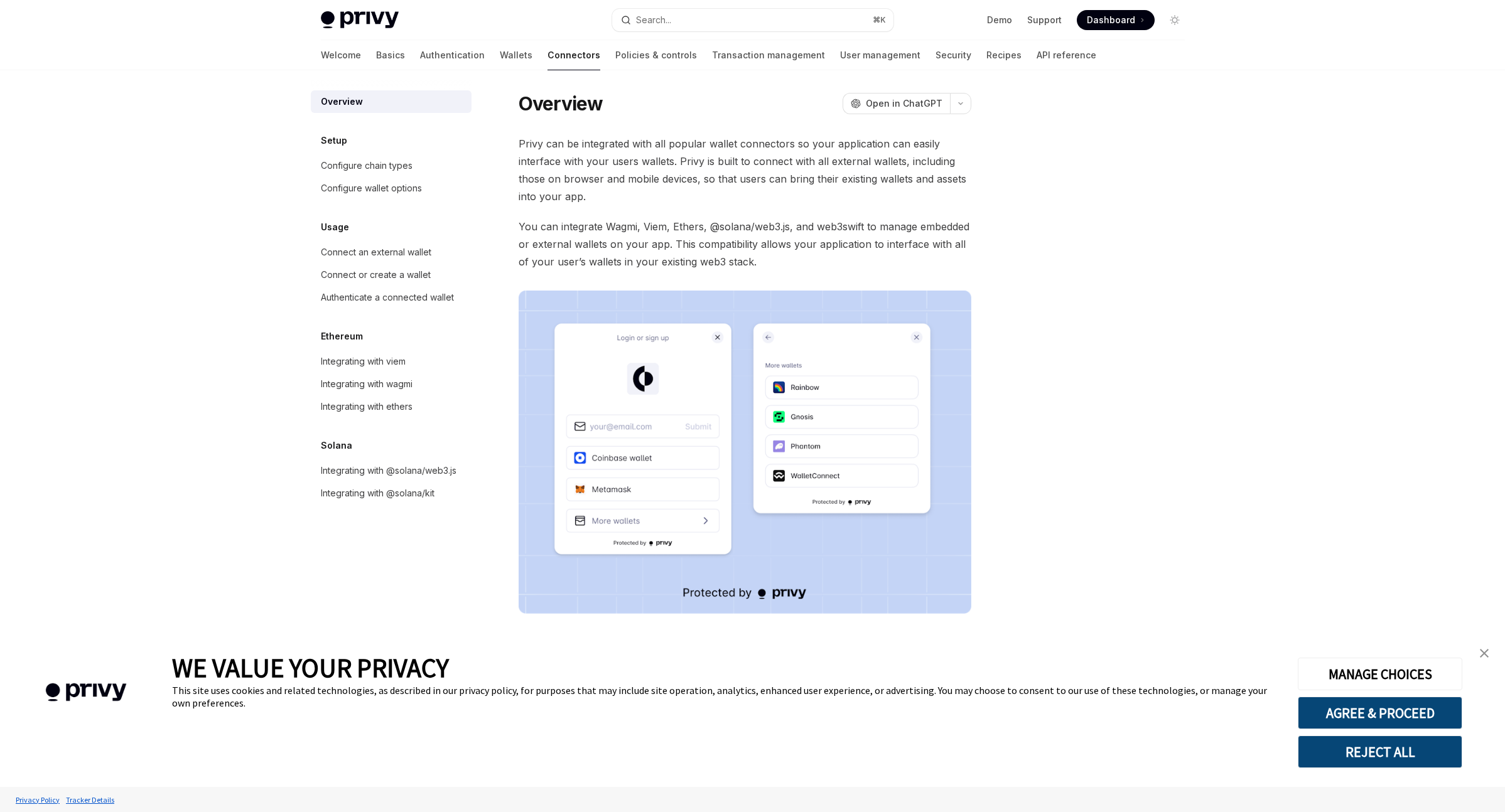
scroll to position [9, 0]
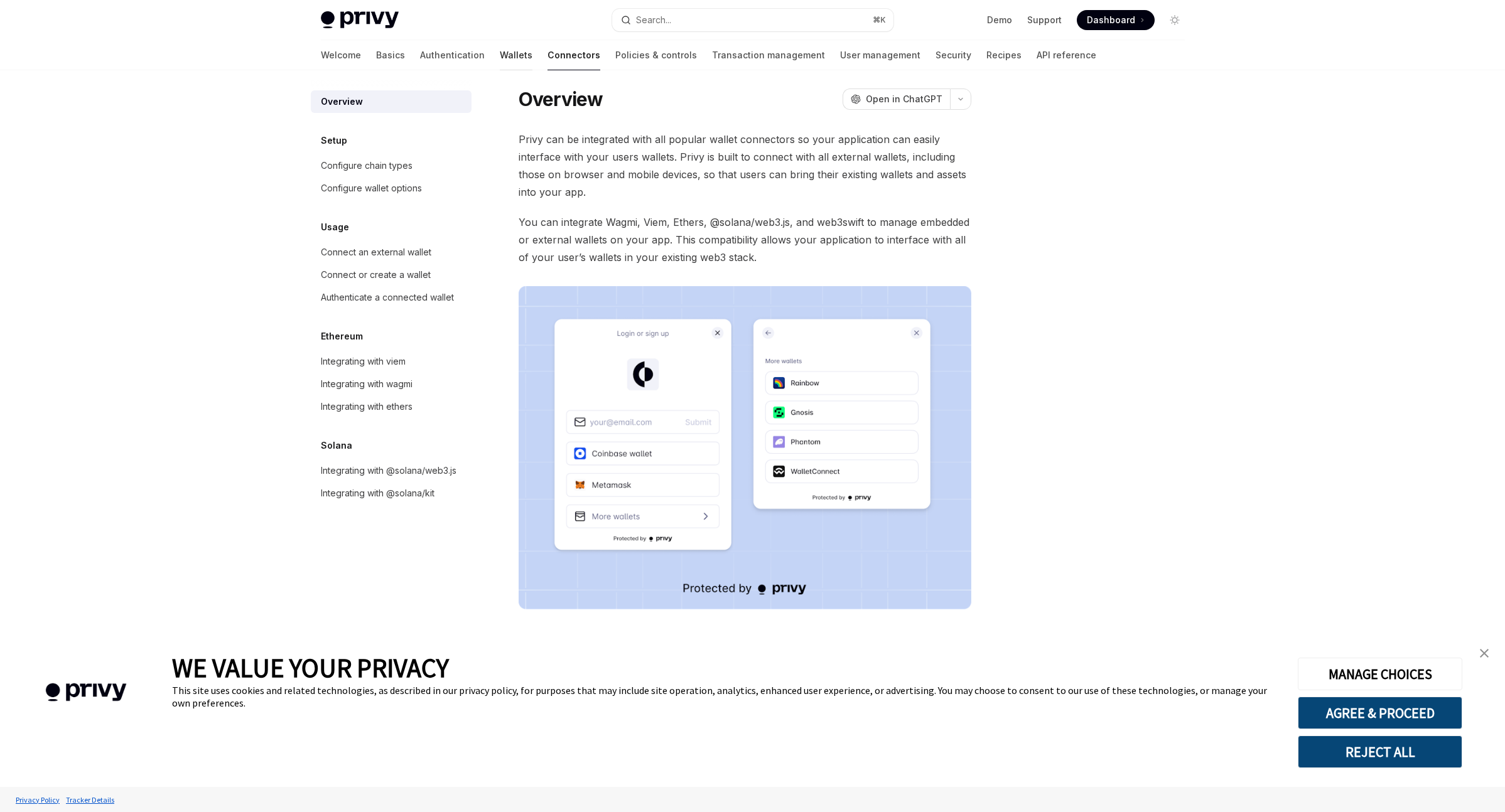
click at [500, 56] on link "Wallets" at bounding box center [516, 54] width 32 height 30
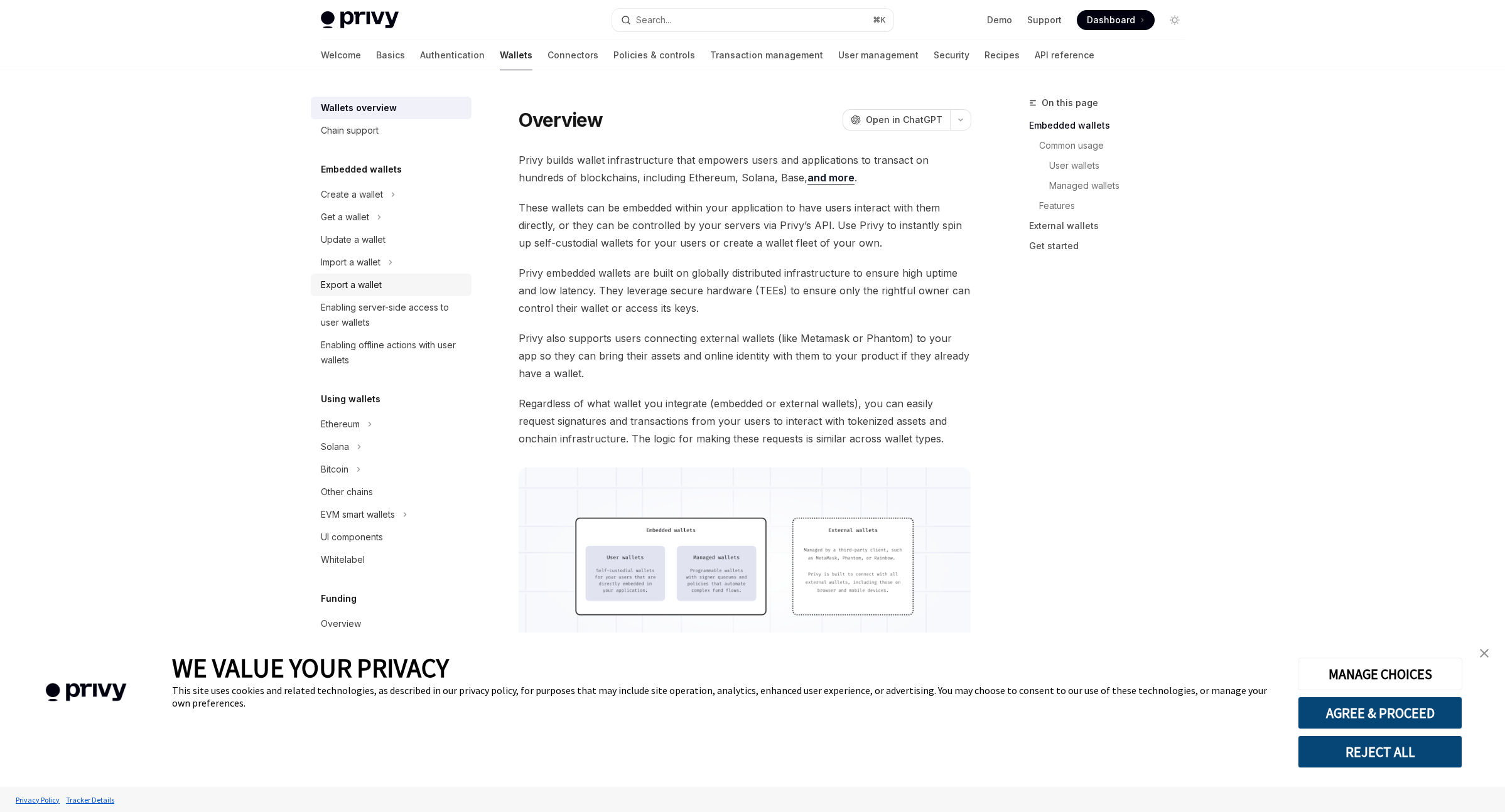
scroll to position [9, 0]
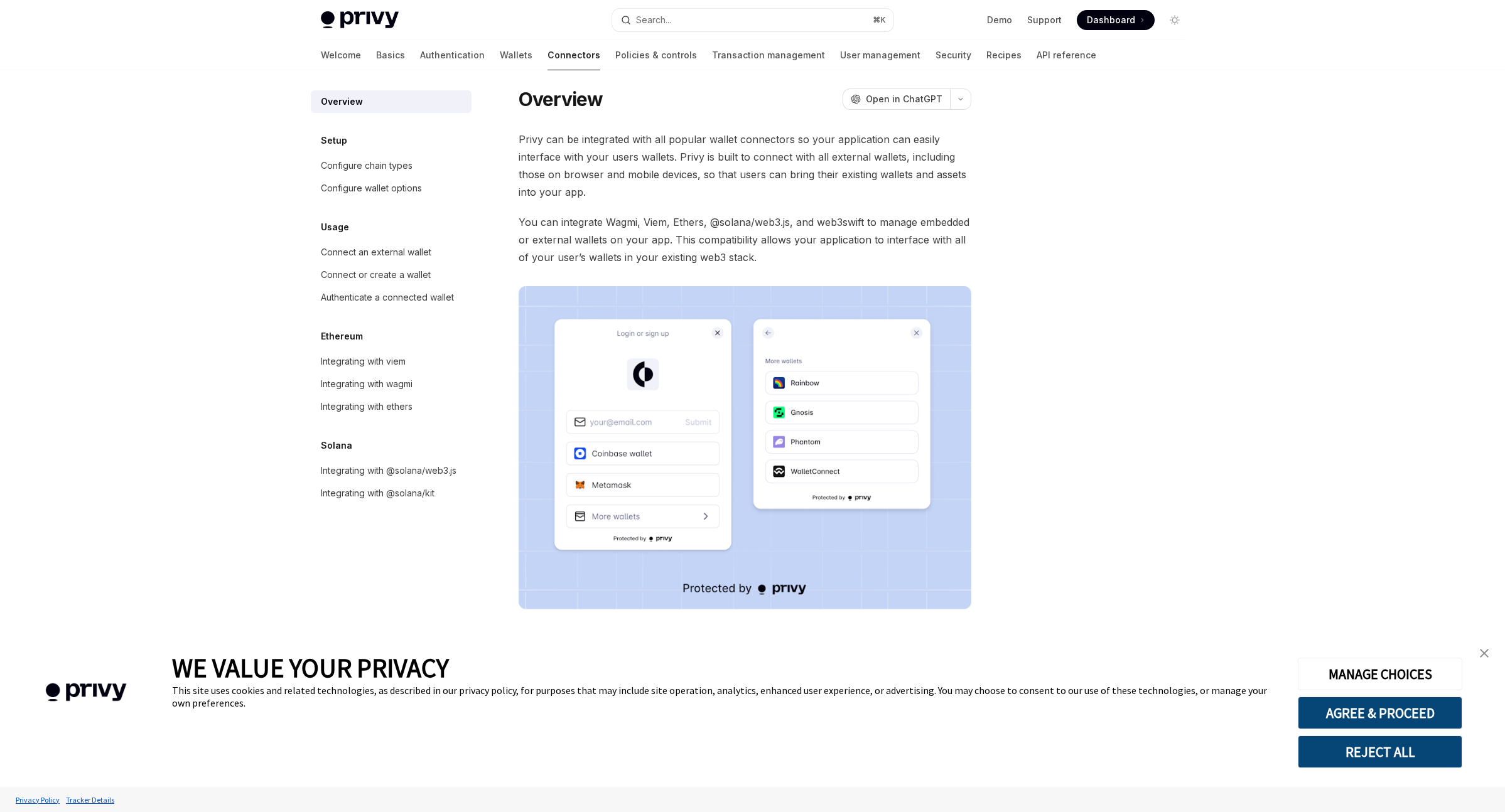
scroll to position [311, 0]
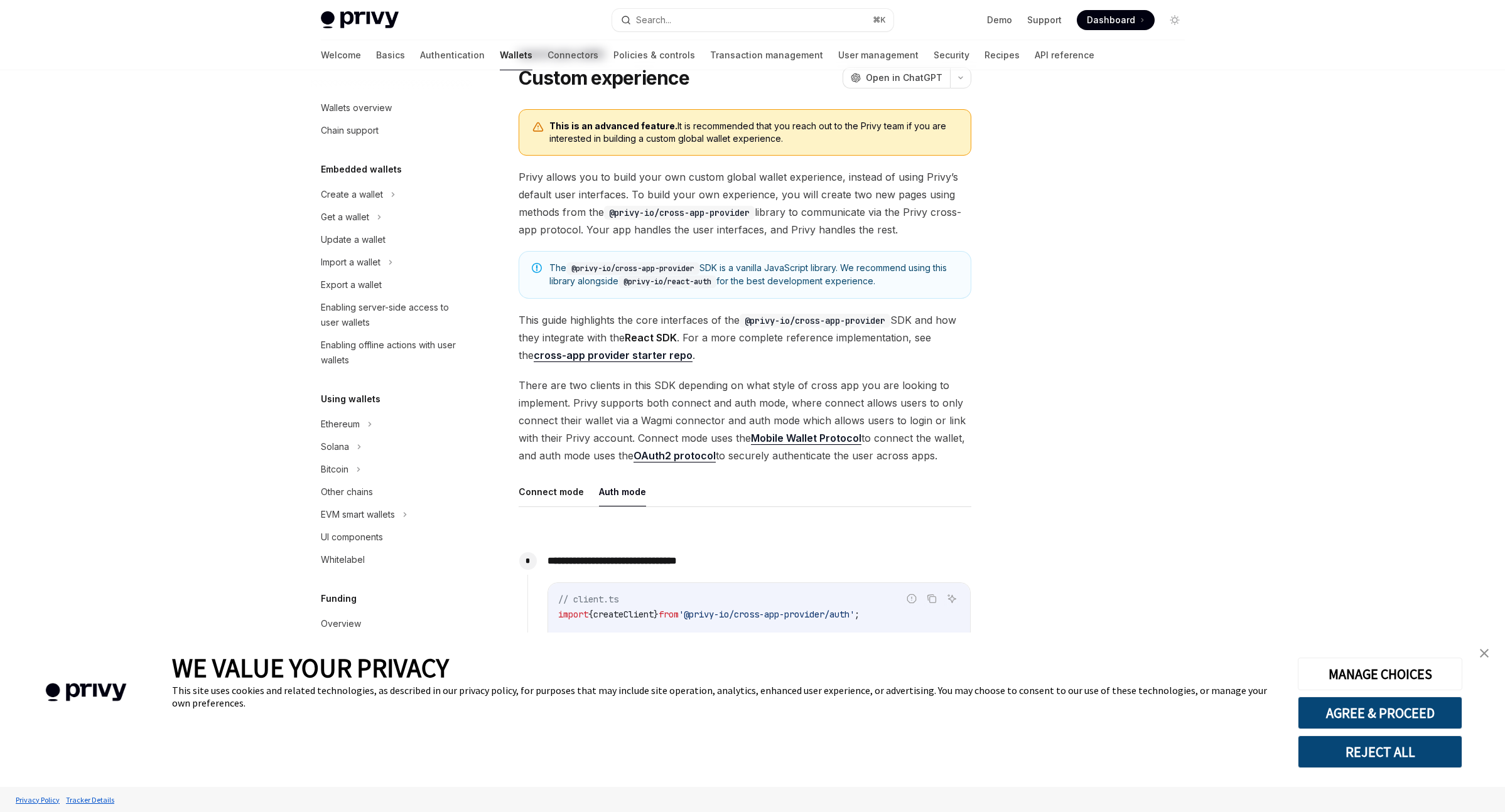
scroll to position [107, 0]
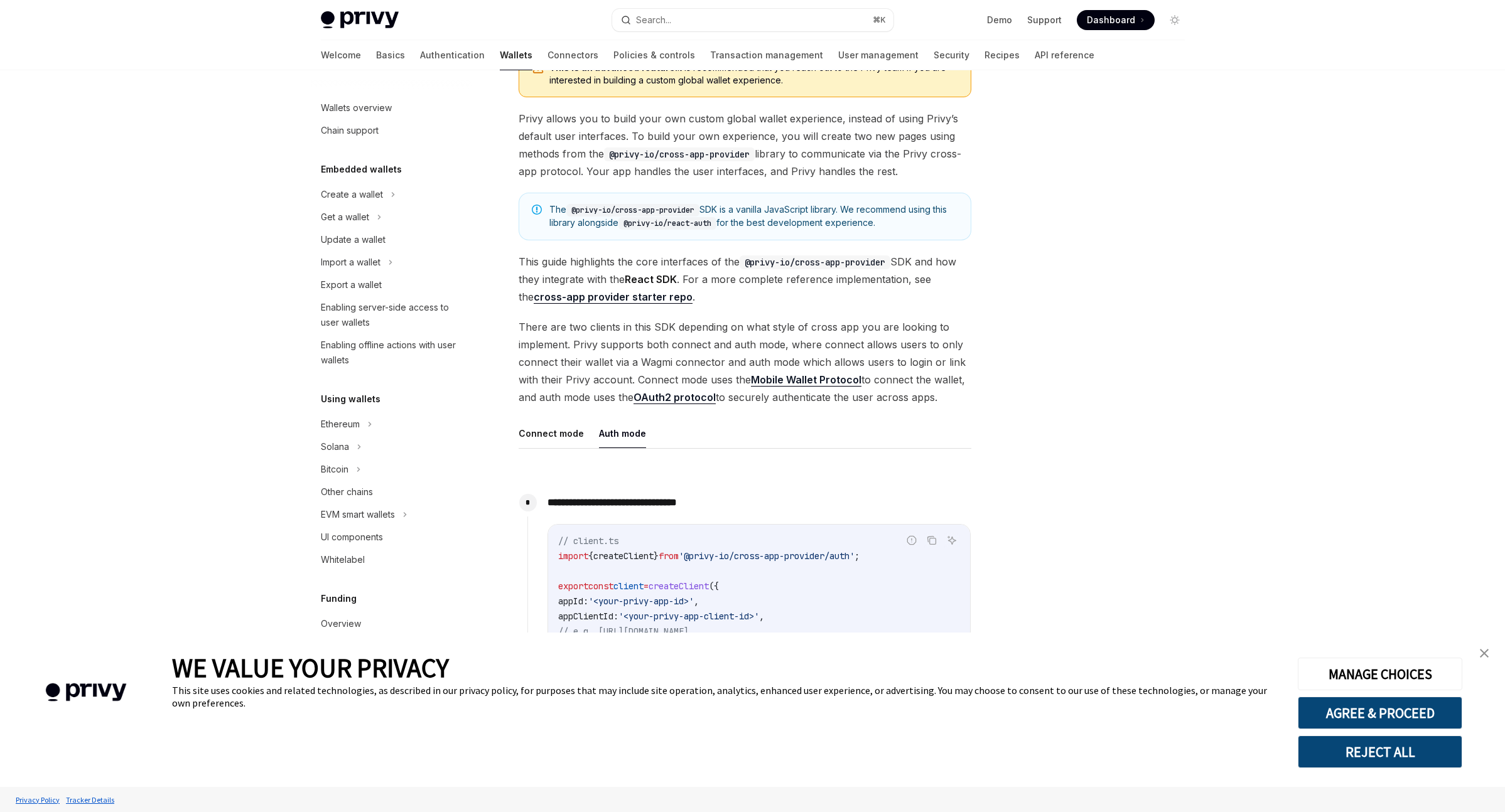
click at [556, 444] on button "Connect mode" at bounding box center [551, 433] width 65 height 29
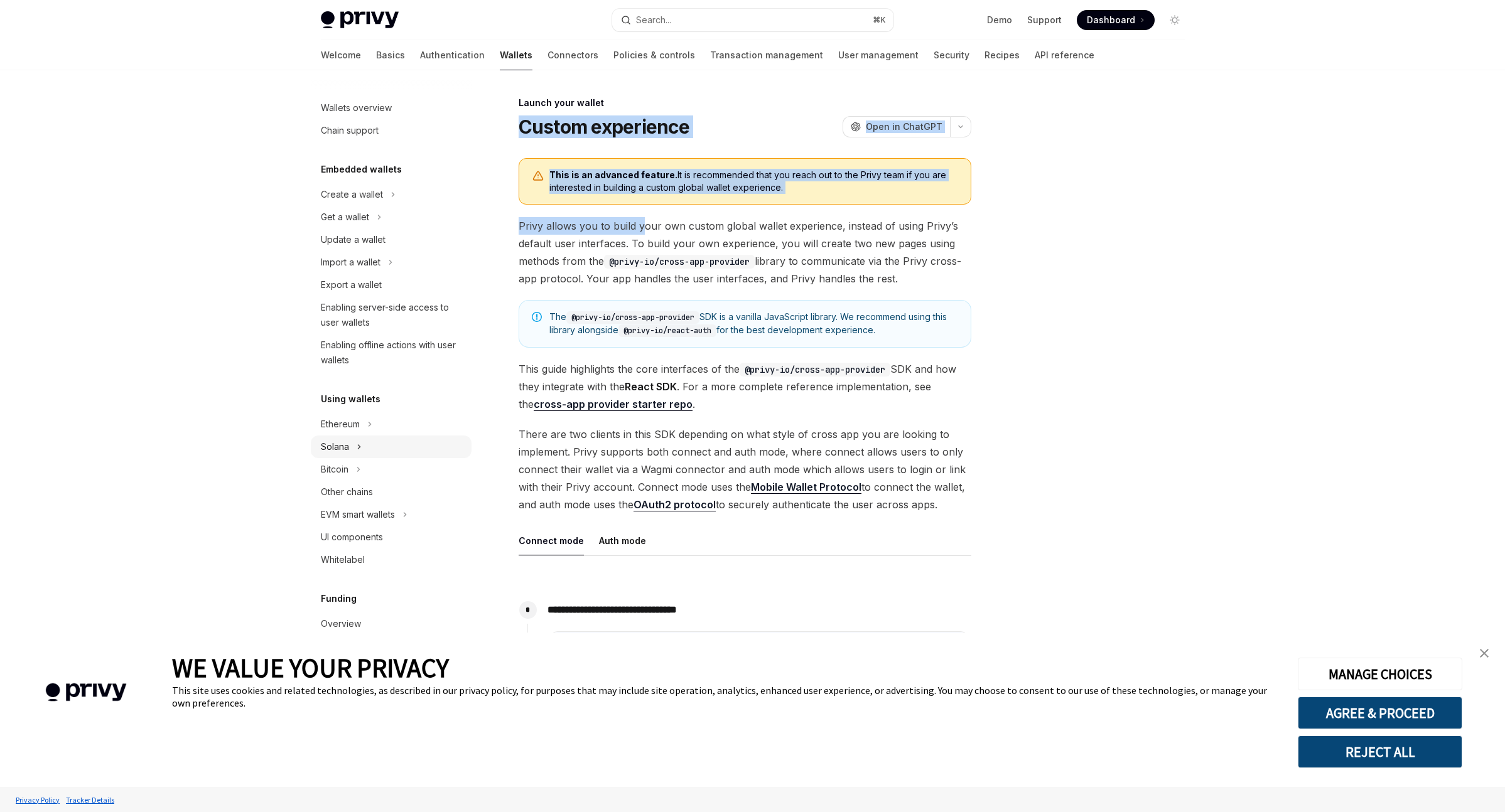
drag, startPoint x: 519, startPoint y: 116, endPoint x: 408, endPoint y: 456, distance: 357.7
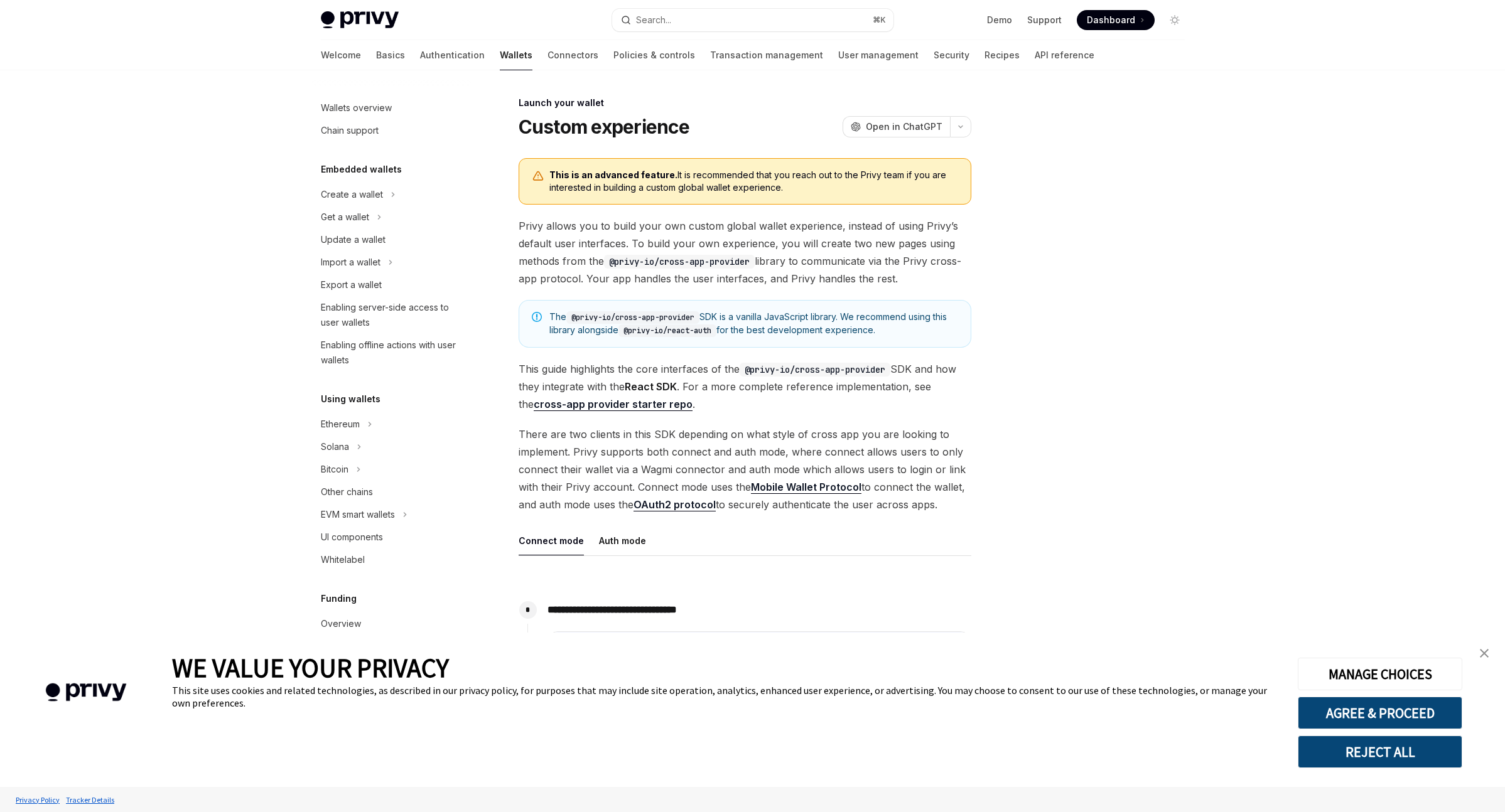
click at [552, 106] on div "Launch your wallet" at bounding box center [744, 102] width 452 height 12
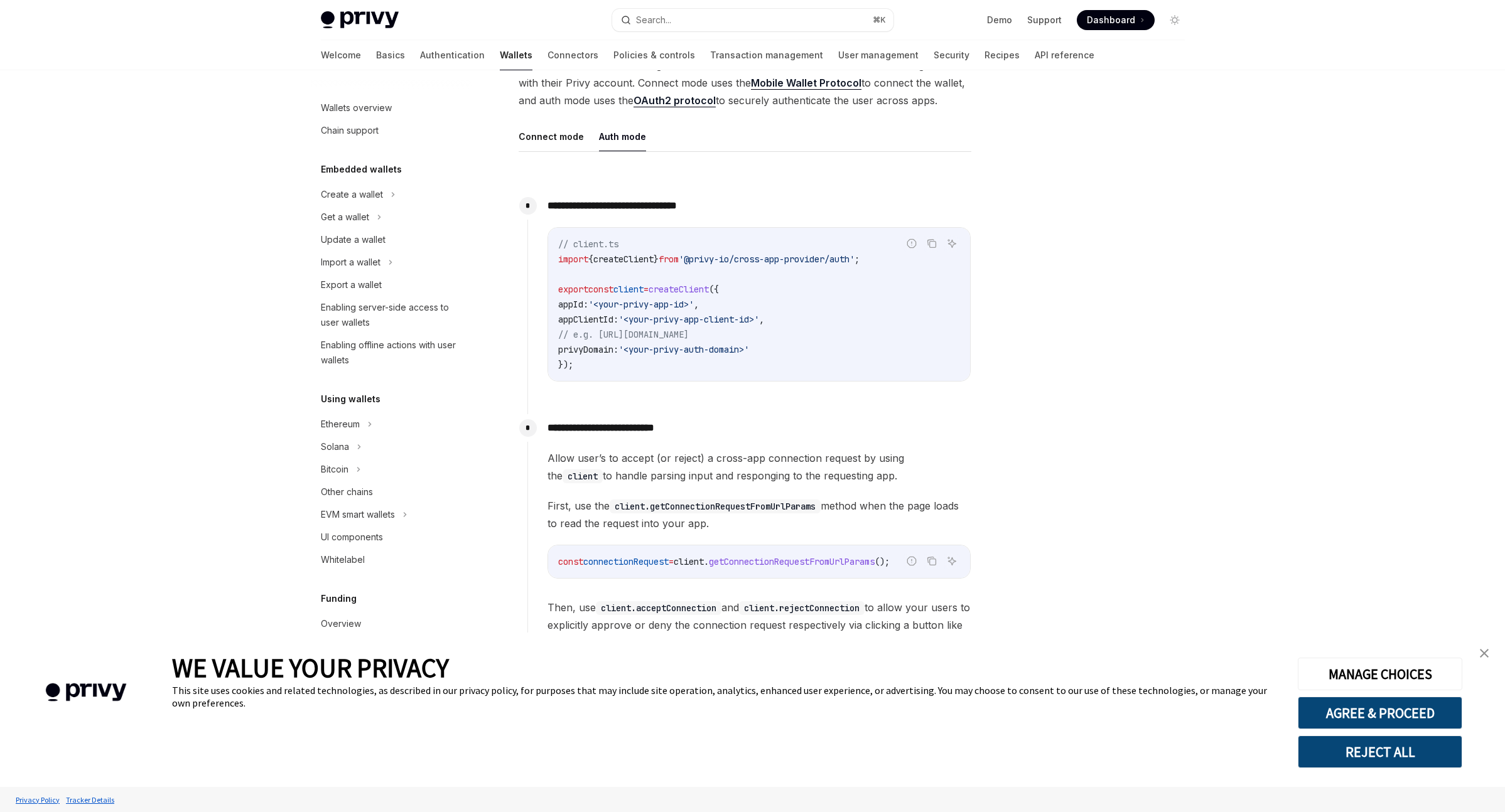
scroll to position [406, 0]
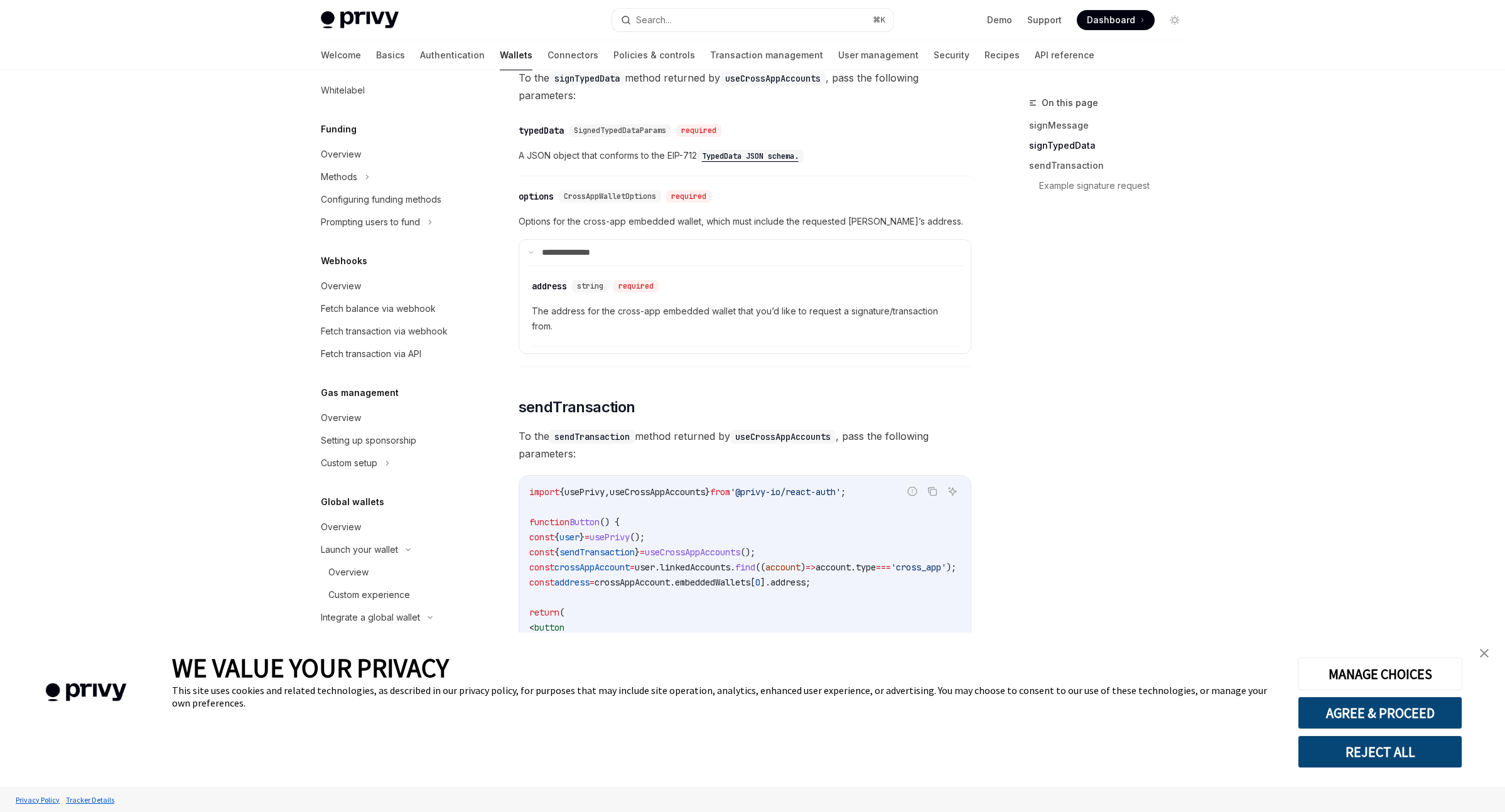
click at [352, 496] on h5 "Global wallets" at bounding box center [352, 502] width 63 height 15
click at [341, 520] on div "Overview" at bounding box center [340, 527] width 40 height 15
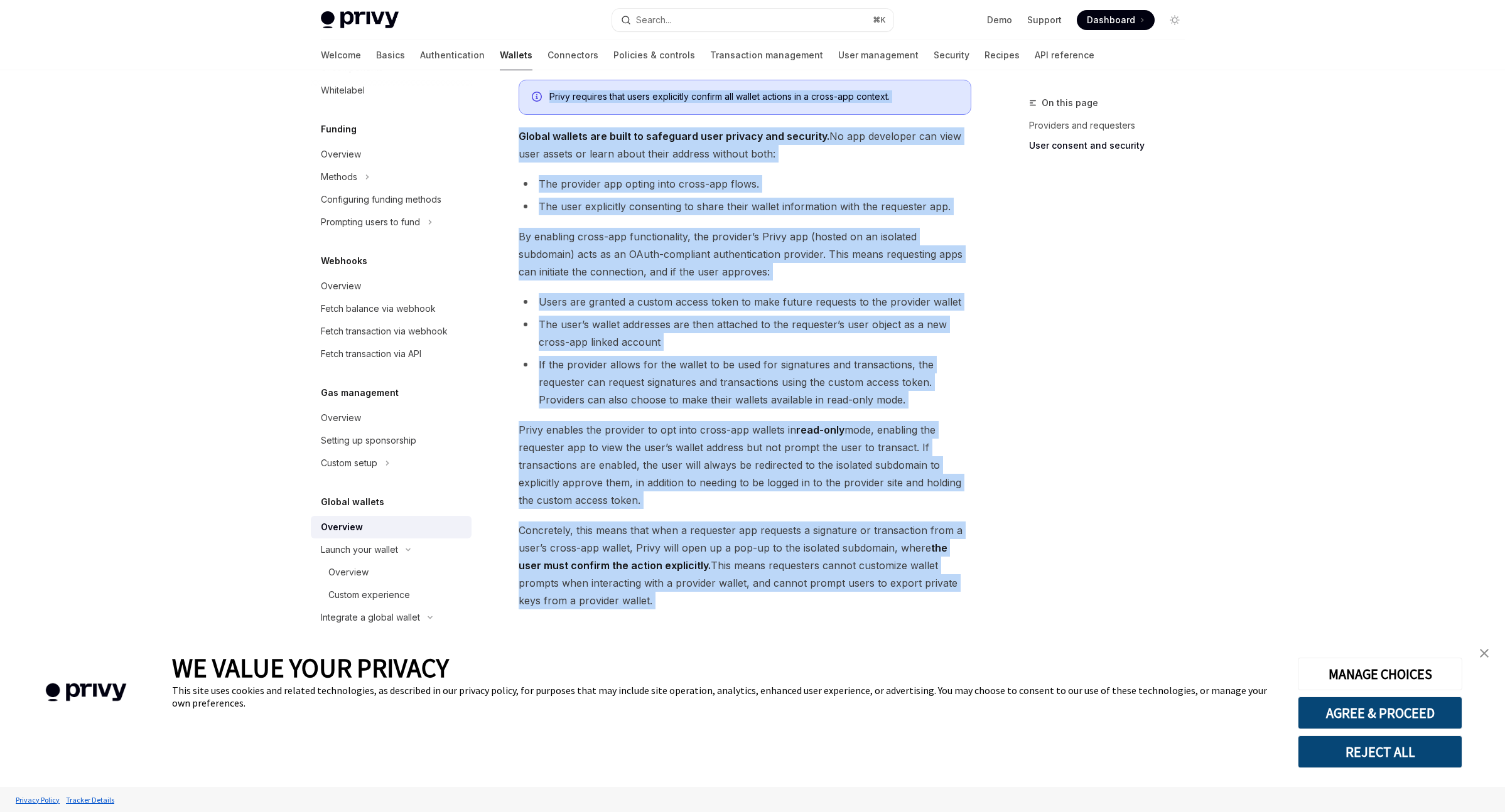
drag, startPoint x: 521, startPoint y: 129, endPoint x: 737, endPoint y: 615, distance: 531.8
click at [737, 615] on div "Global wallets Overview OpenAI Open in ChatGPT OpenAI Open in ChatGPT Privy emb…" at bounding box center [626, 55] width 693 height 1513
copy div "Overview OpenAI Open in ChatGPT OpenAI Open in ChatGPT Privy embedded wallets c…"
click at [344, 569] on div "Overview" at bounding box center [348, 572] width 40 height 15
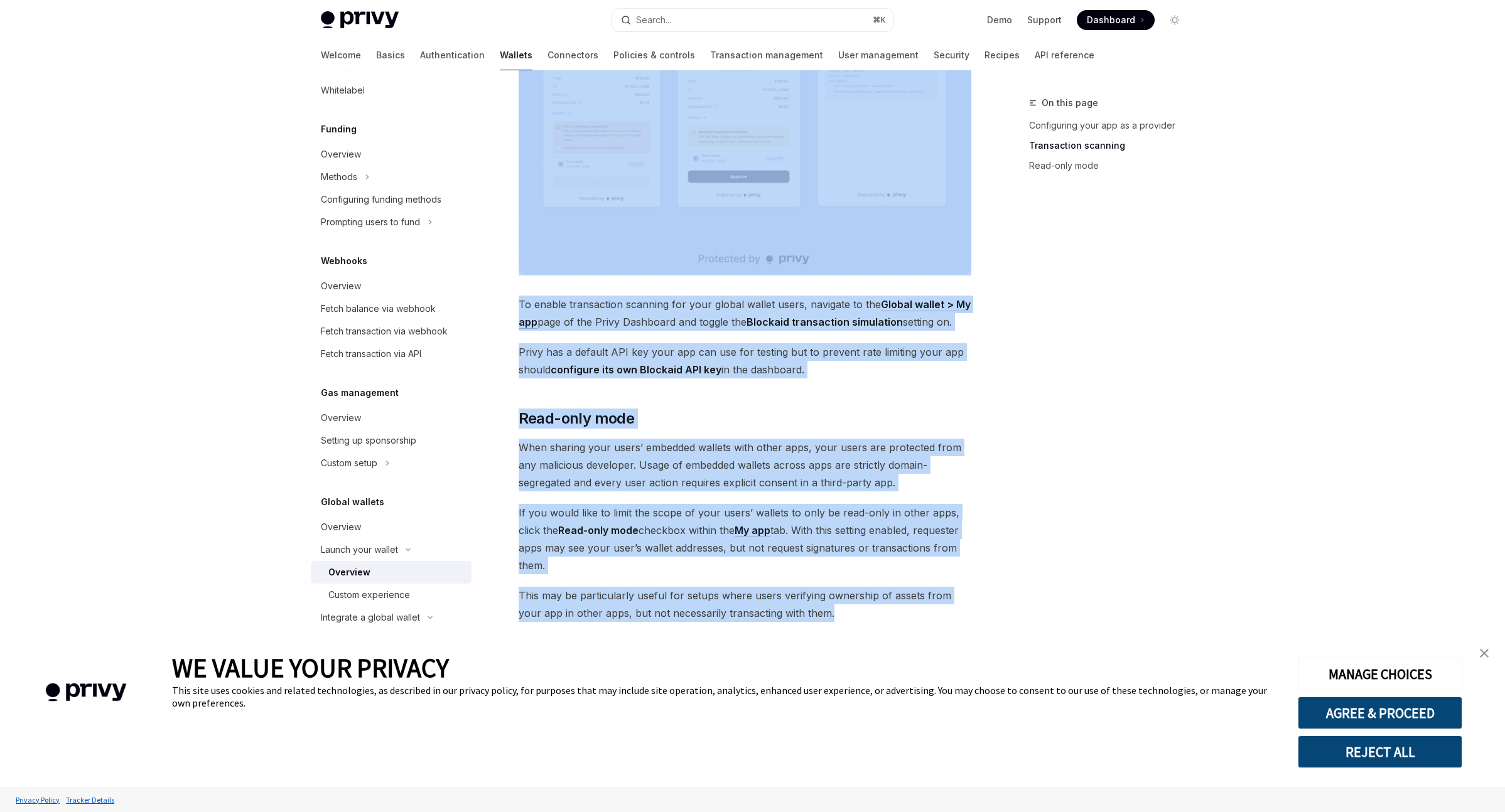
drag, startPoint x: 521, startPoint y: 134, endPoint x: 833, endPoint y: 609, distance: 568.3
click at [833, 609] on div "Launch your wallet Overview OpenAI Open in ChatGPT OpenAI Open in ChatGPT Provi…" at bounding box center [626, 55] width 693 height 1537
copy div "Overview OpenAI Open in ChatGPT OpenAI Open in ChatGPT Providers are apps that …"
click at [456, 604] on link "Custom experience" at bounding box center [391, 595] width 161 height 23
type textarea "*"
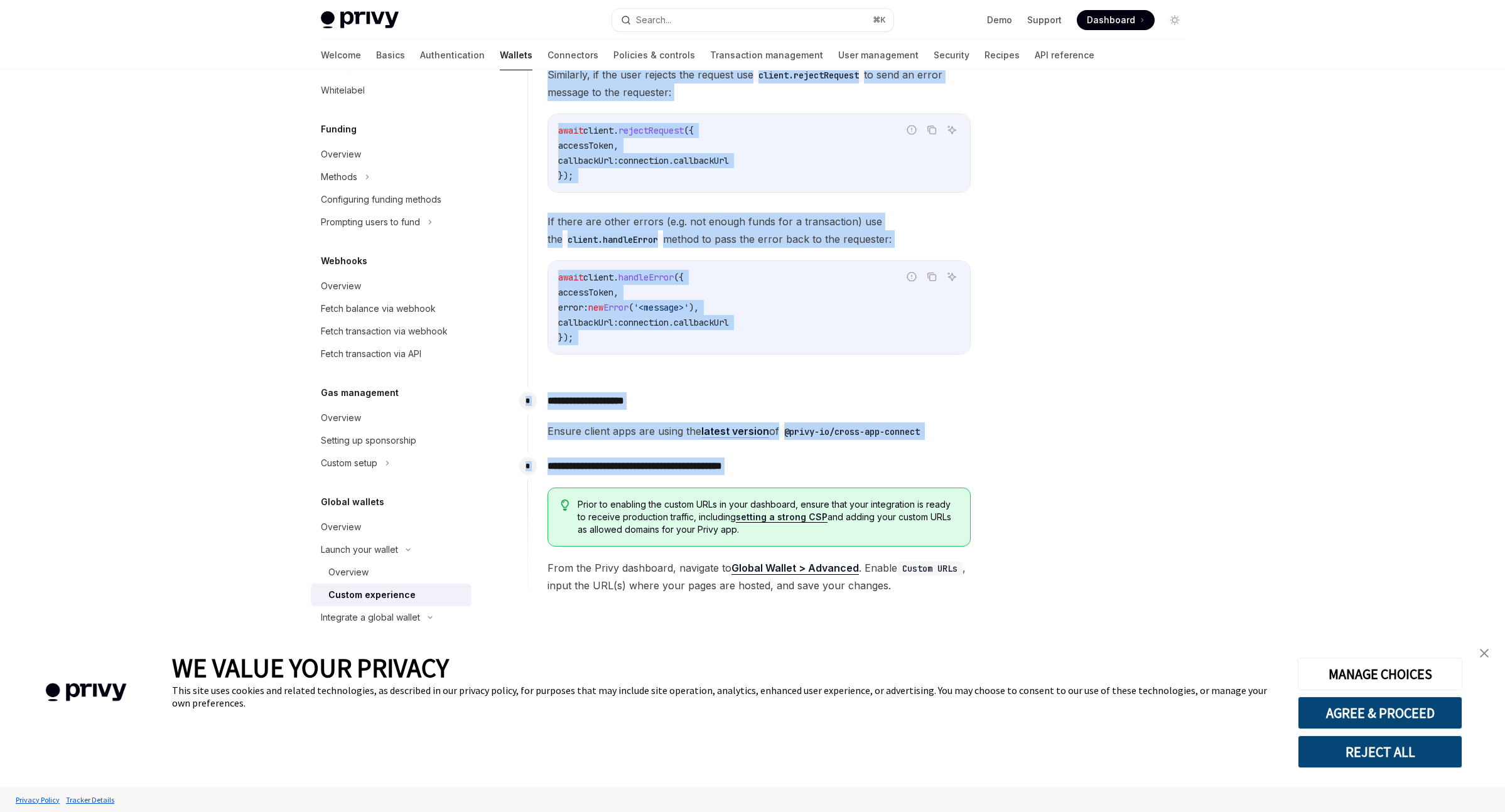
scroll to position [1982, 0]
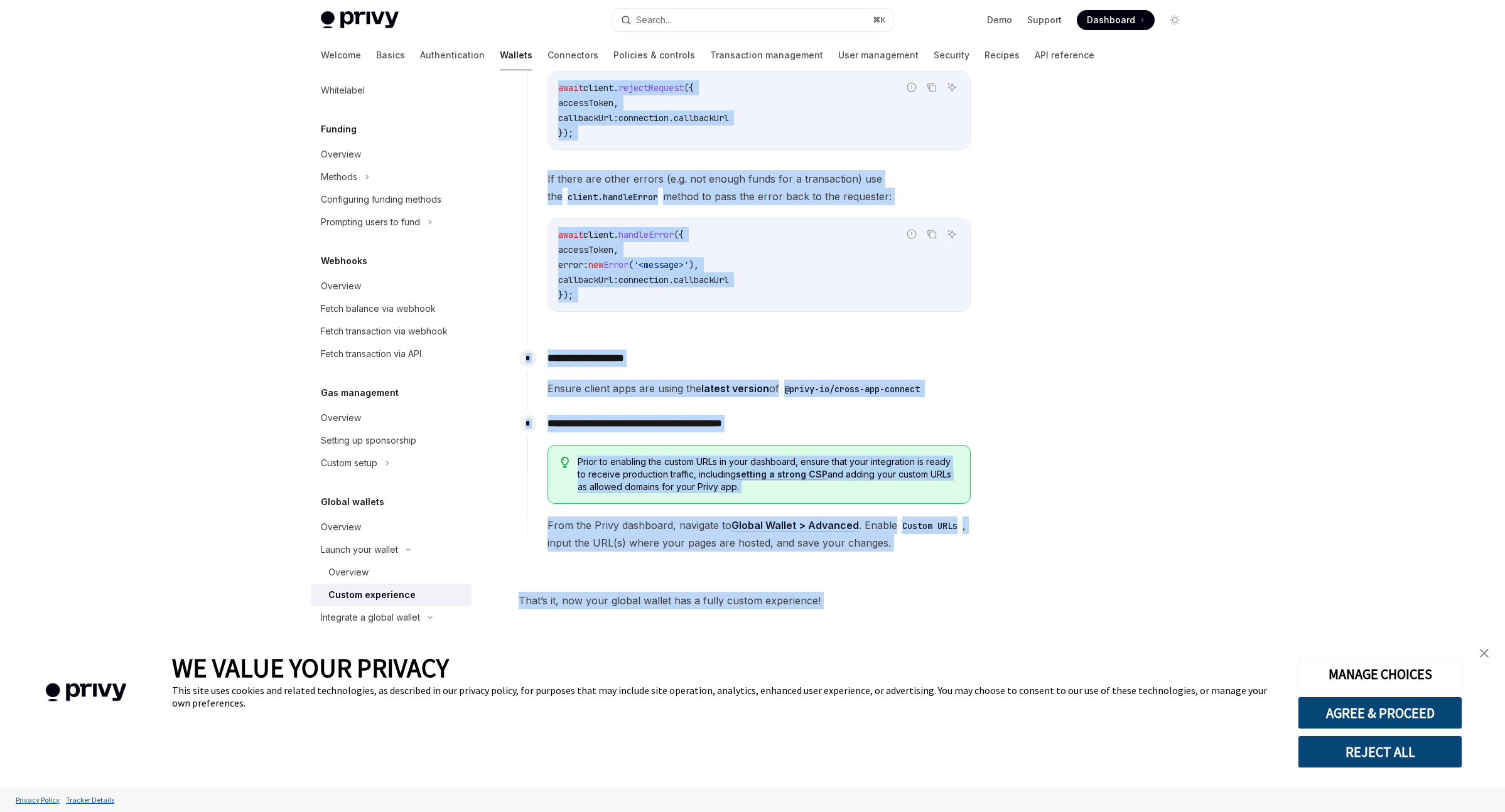
drag, startPoint x: 513, startPoint y: 124, endPoint x: 910, endPoint y: 612, distance: 629.1
copy div "Custom experience OpenAI Open in ChatGPT OpenAI Open in ChatGPT This is an adva…"
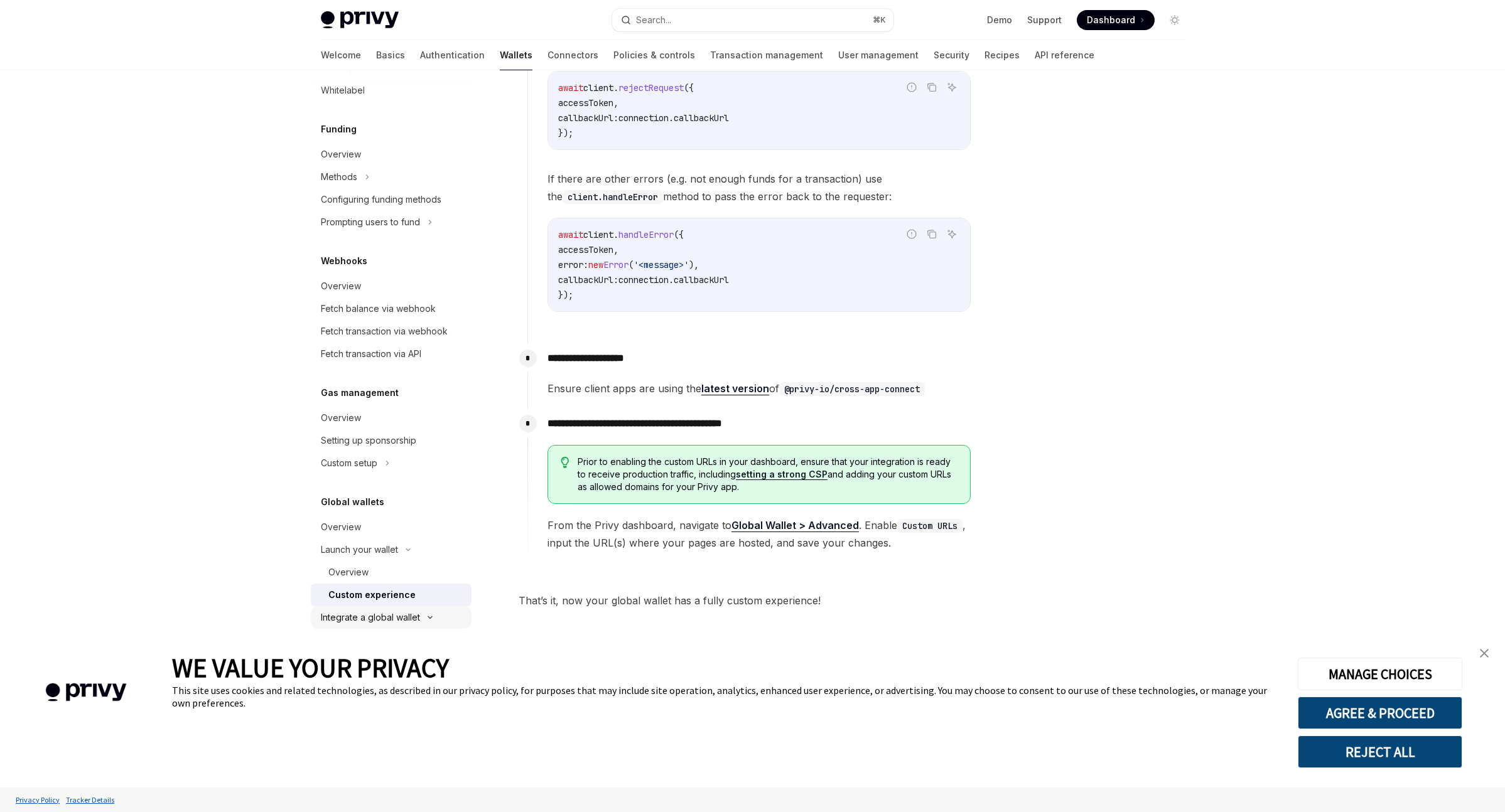
click at [391, 611] on div "Integrate a global wallet" at bounding box center [370, 617] width 99 height 15
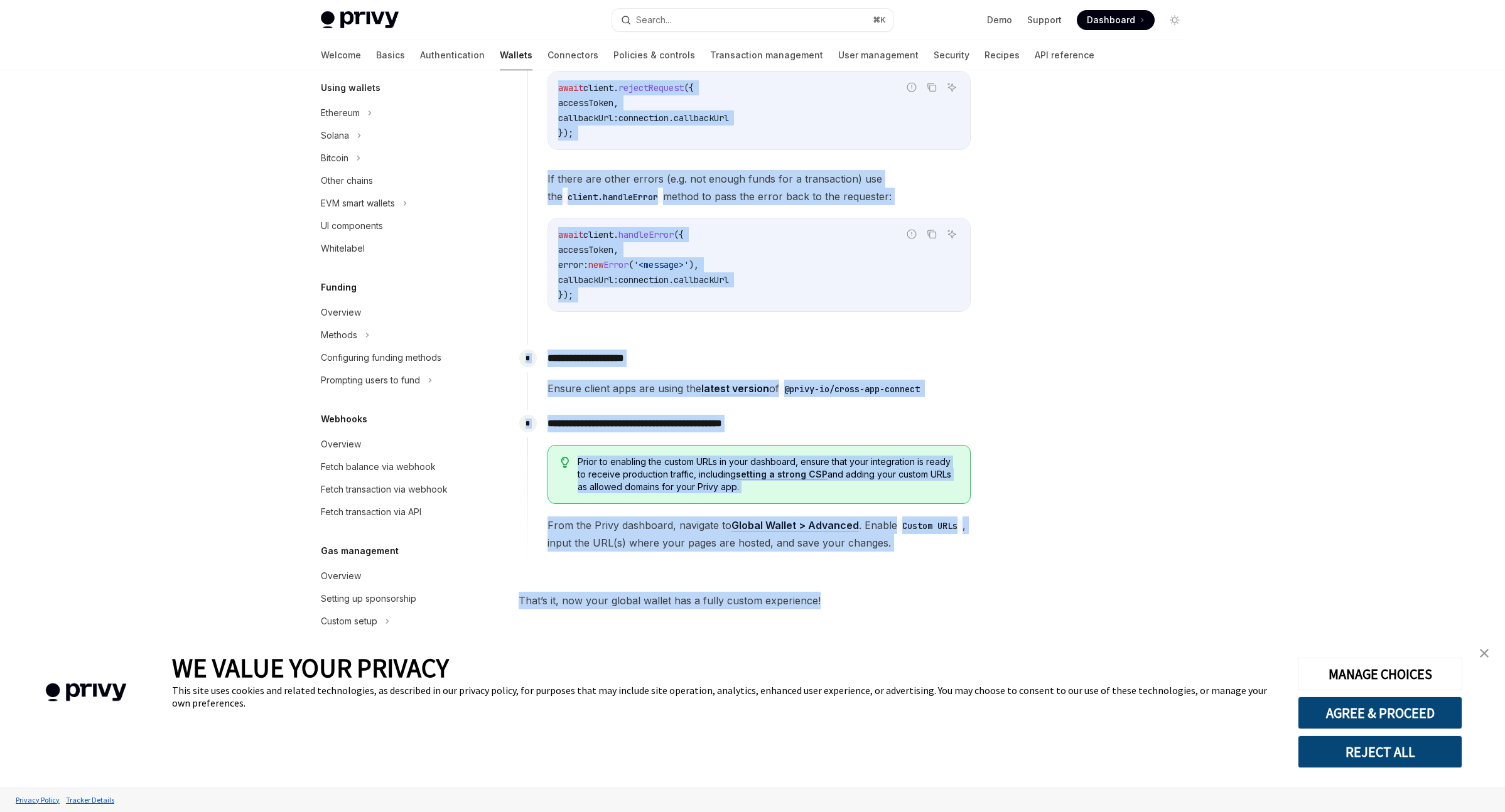
drag, startPoint x: 521, startPoint y: 120, endPoint x: 847, endPoint y: 601, distance: 581.1
copy div "Custom experience OpenAI Open in ChatGPT OpenAI Open in ChatGPT This is an adva…"
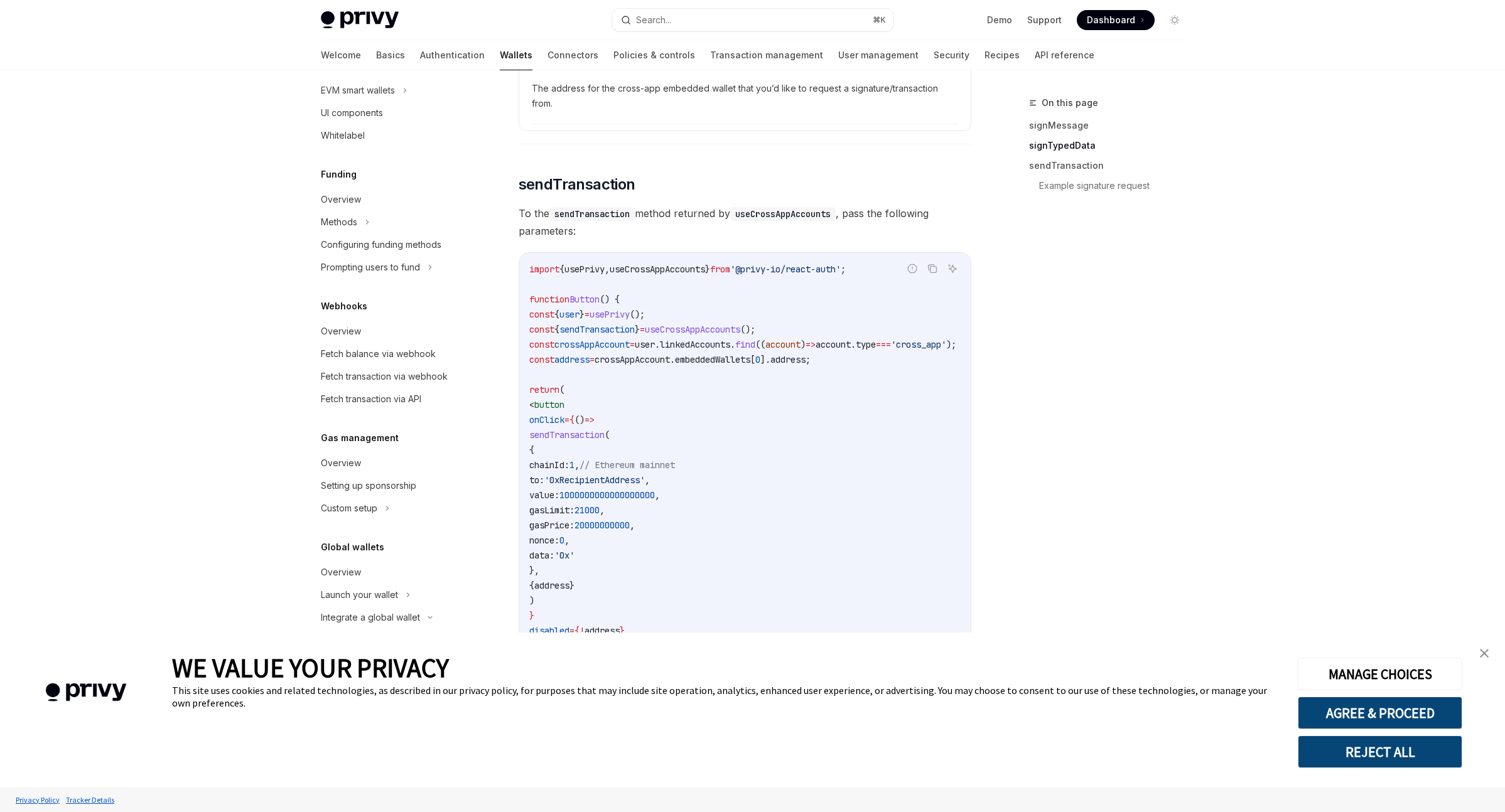
scroll to position [1176, 0]
click at [396, 502] on div "Custom setup" at bounding box center [391, 508] width 161 height 23
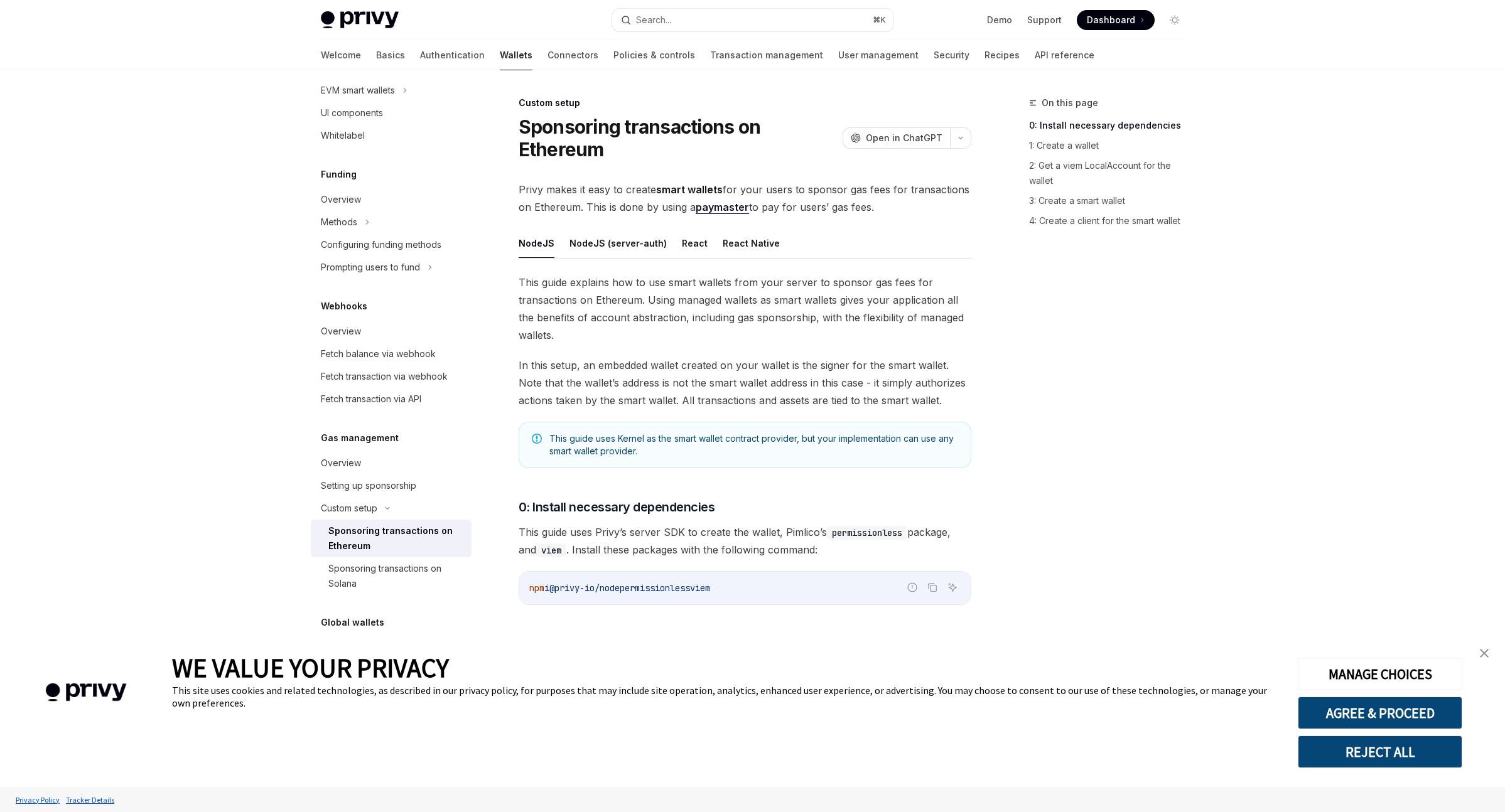
click at [388, 529] on div "Sponsoring transactions on Ethereum" at bounding box center [396, 538] width 136 height 30
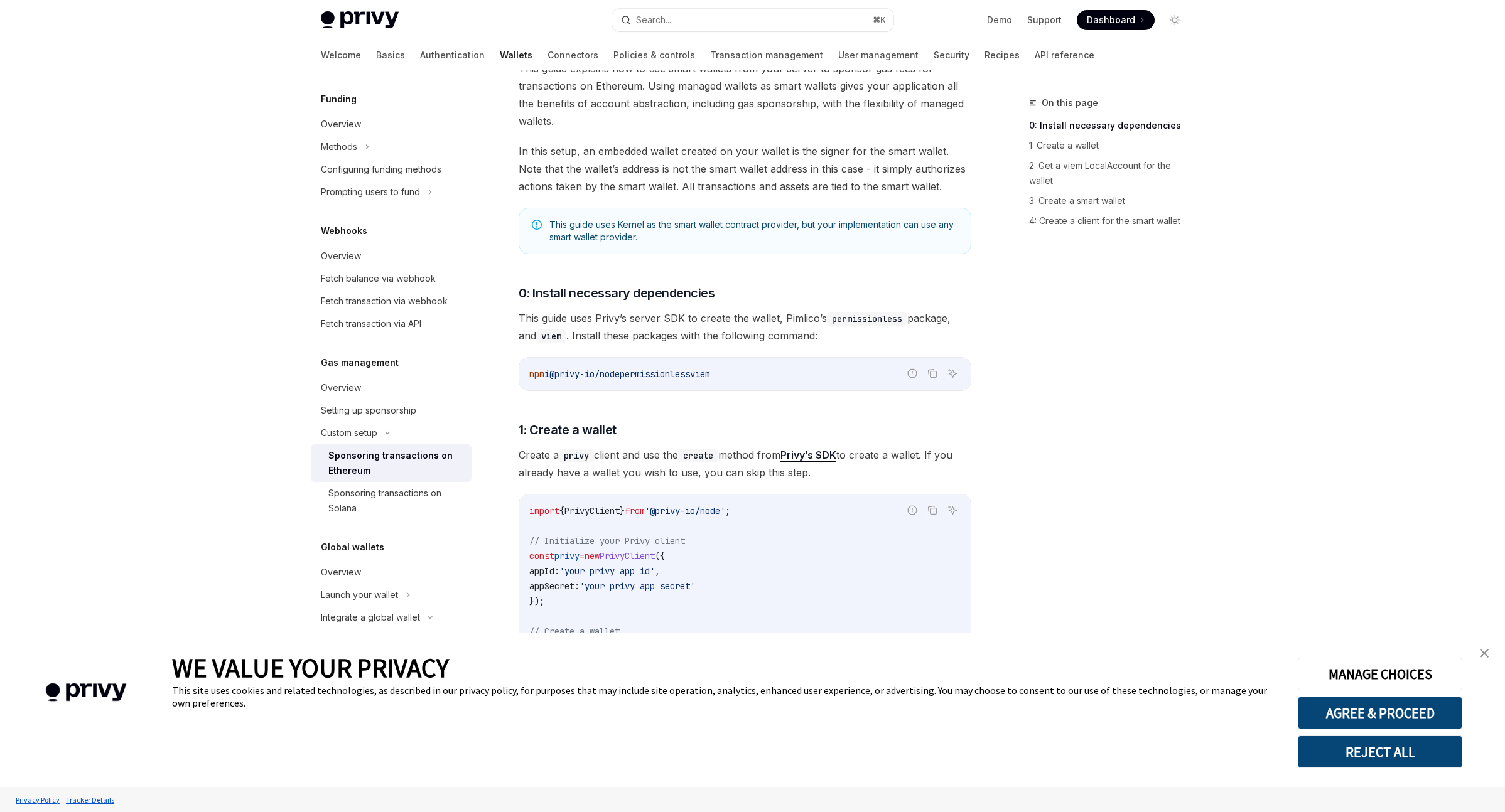
scroll to position [433, 0]
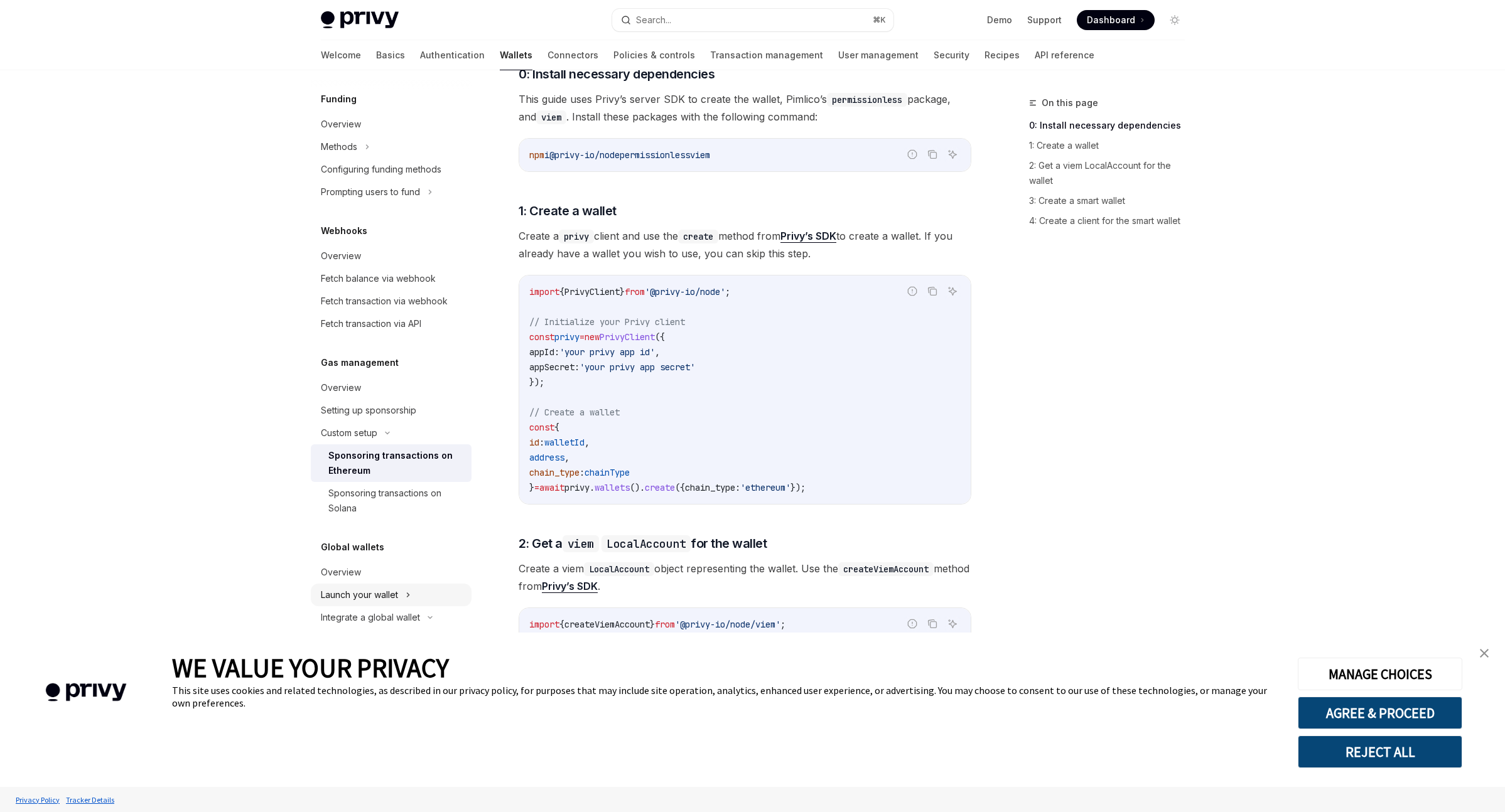
click at [380, 600] on div "Launch your wallet" at bounding box center [359, 594] width 77 height 15
type textarea "*"
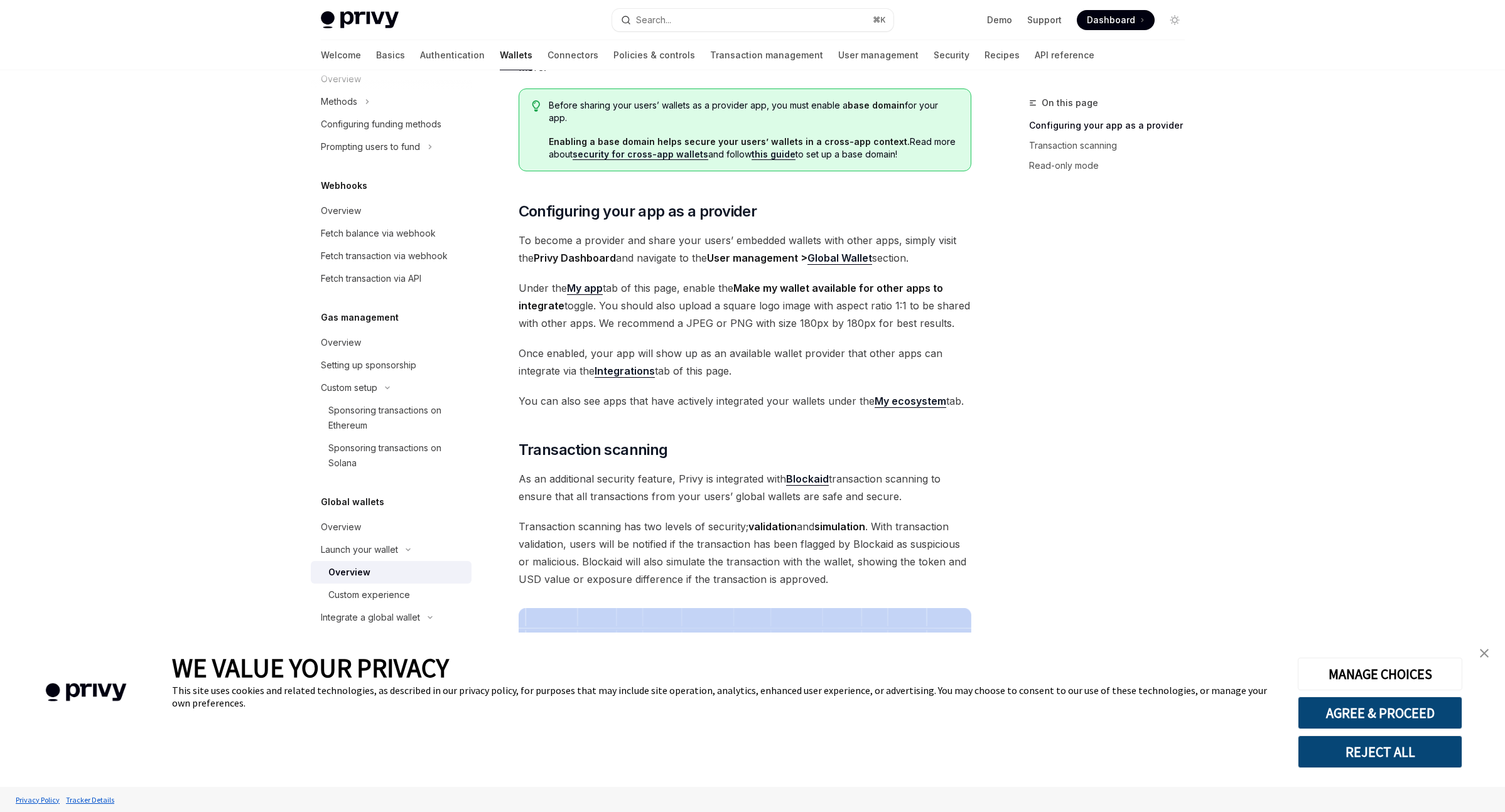
scroll to position [155, 0]
click at [733, 89] on div "Before sharing your users’ wallets as a provider app, you must enable a base do…" at bounding box center [744, 127] width 452 height 83
click at [1125, 21] on span "Dashboard" at bounding box center [1111, 19] width 49 height 12
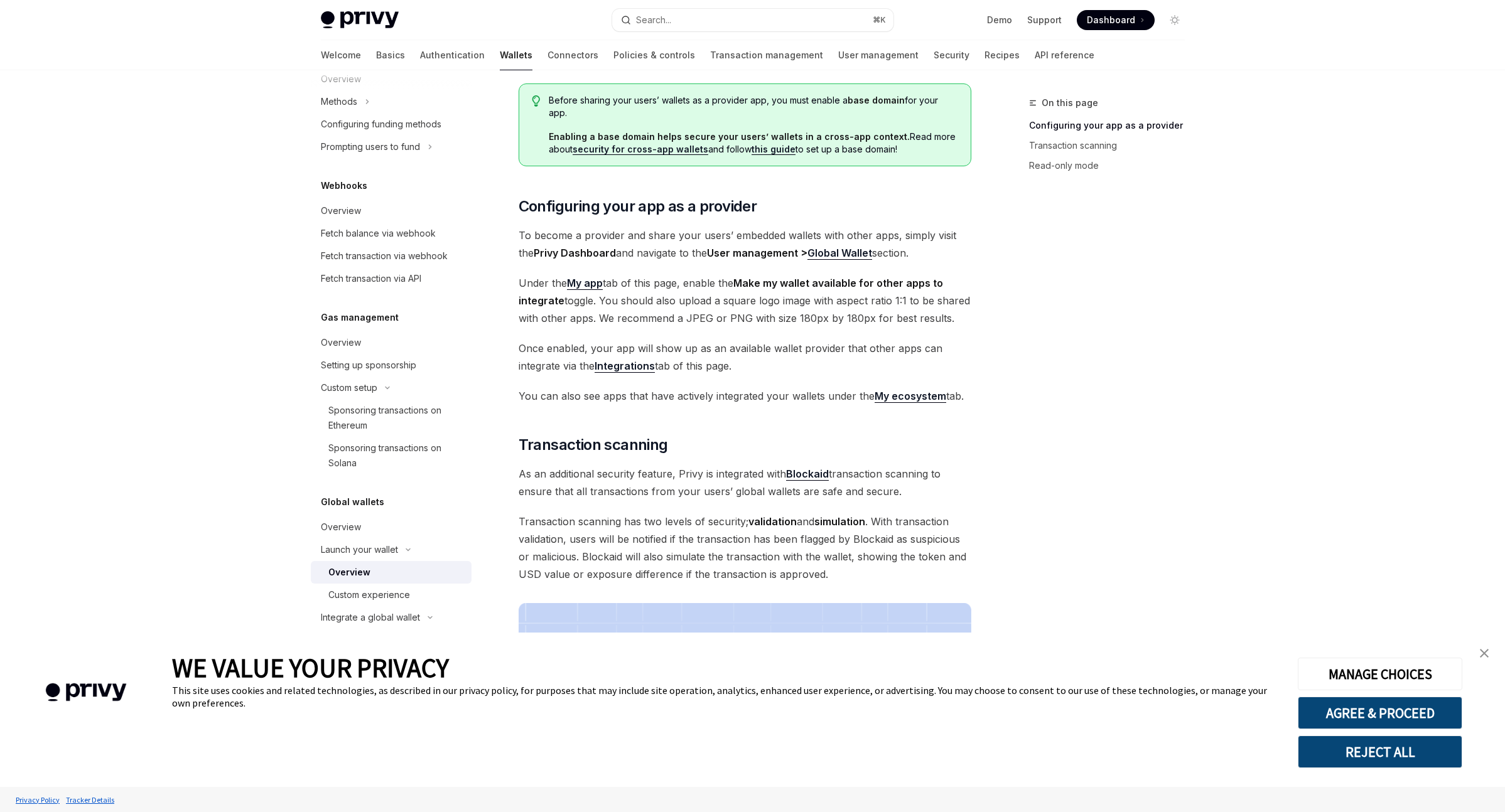
scroll to position [160, 0]
click at [738, 272] on span "Under the My app tab of this page, enable the Make my wallet available for othe…" at bounding box center [744, 298] width 452 height 53
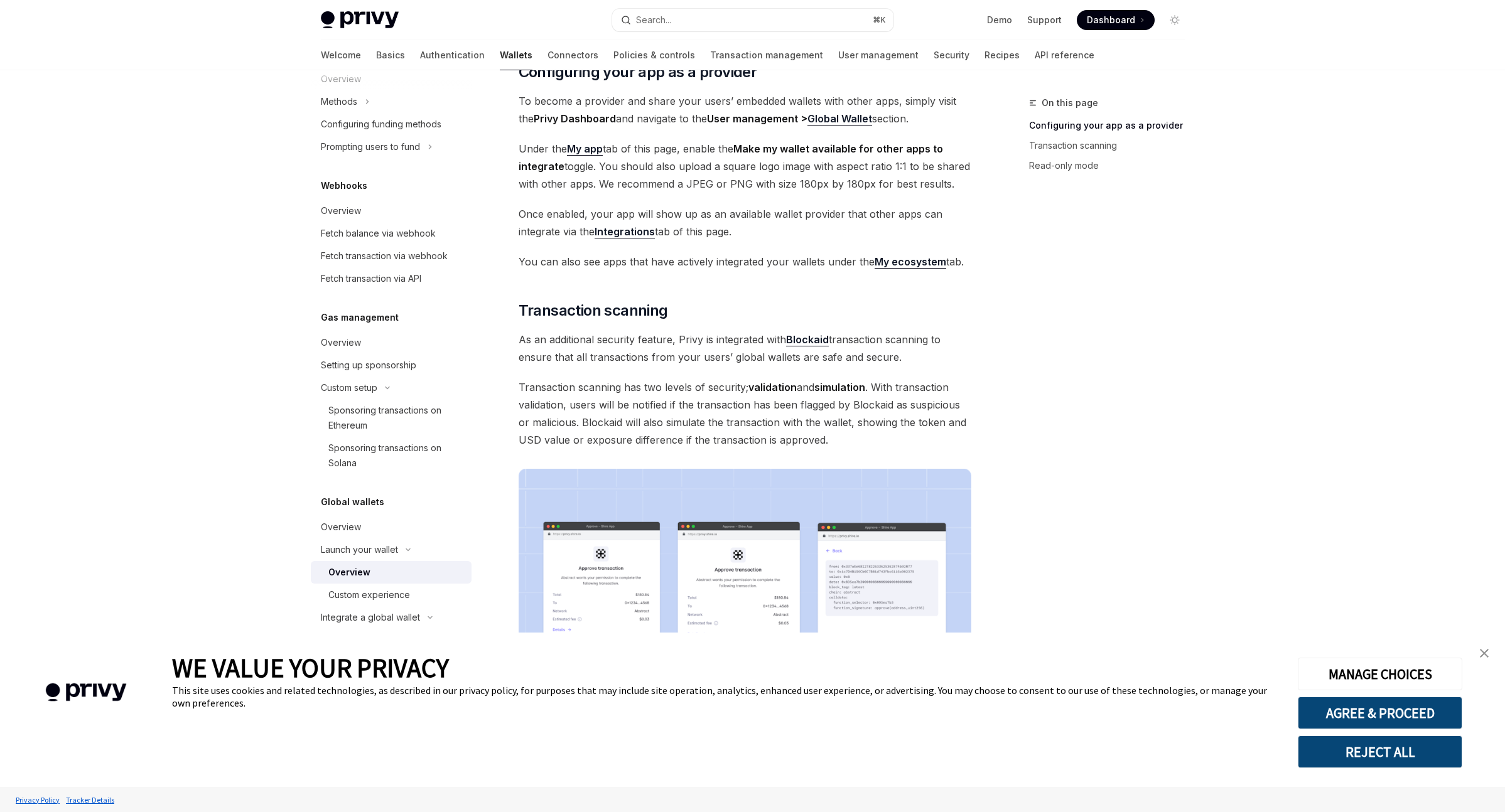
scroll to position [291, 0]
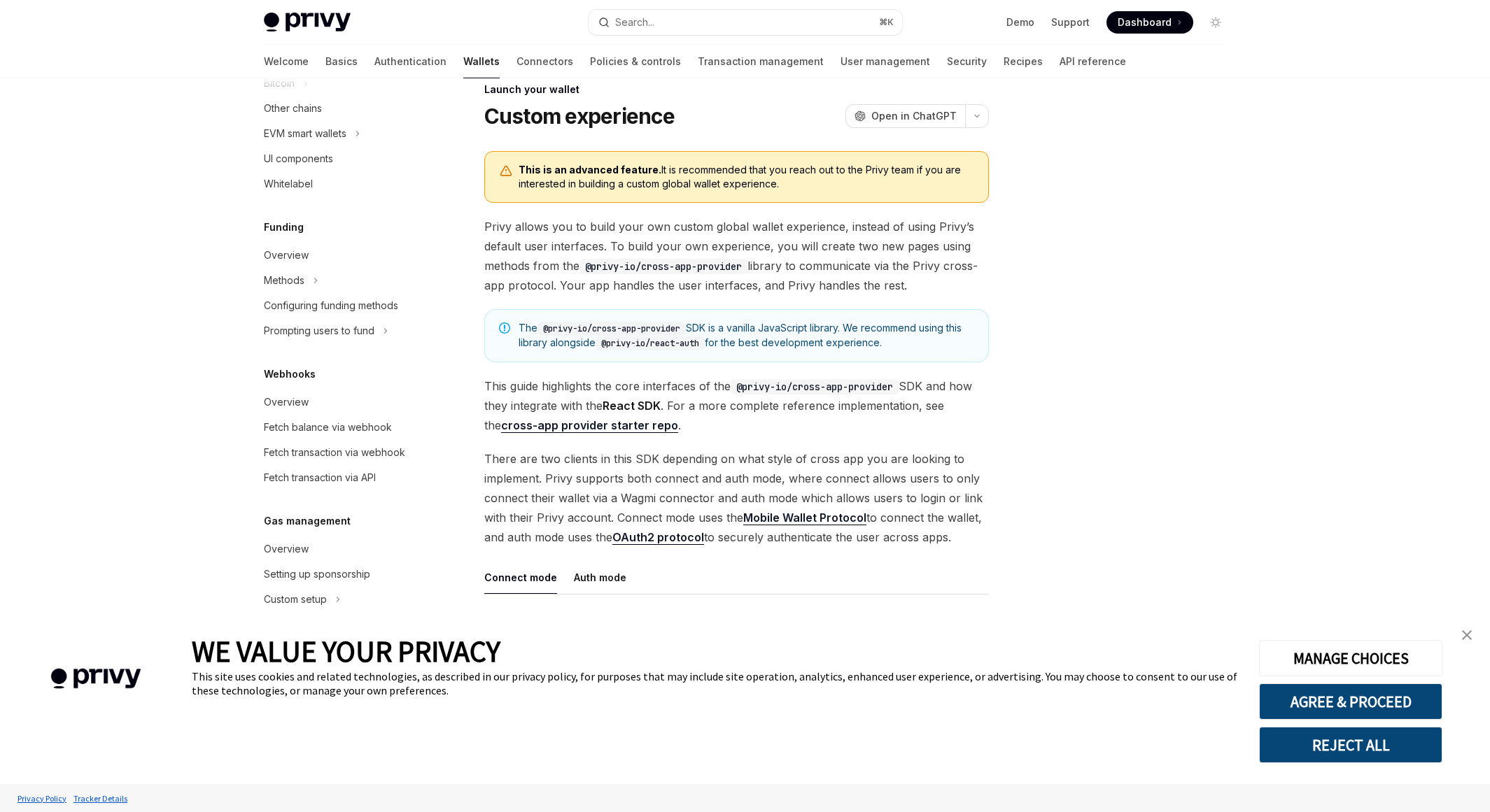
scroll to position [56, 0]
